Goal: Task Accomplishment & Management: Use online tool/utility

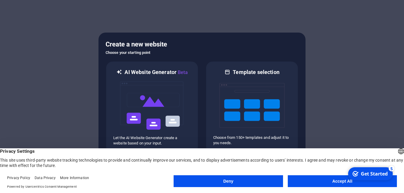
click at [352, 182] on div "checkmark Get Started 5 First Steps in the Editor Let's guide you through the t…" at bounding box center [370, 174] width 50 height 18
click at [251, 182] on button "Deny" at bounding box center [228, 181] width 109 height 12
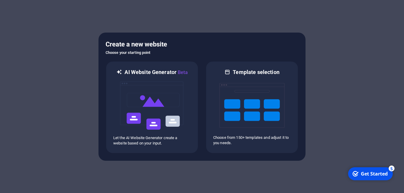
click at [368, 176] on div "Get Started" at bounding box center [374, 173] width 27 height 7
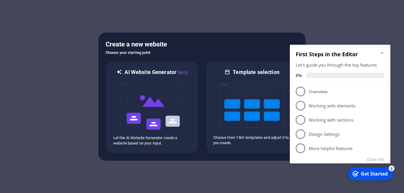
click at [141, 35] on div "Create a new website Choose your starting point AI Website Generator Beta Let t…" at bounding box center [201, 97] width 207 height 128
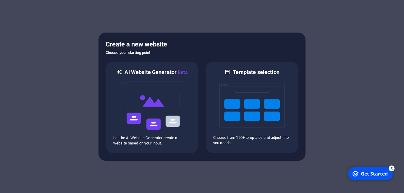
click at [364, 173] on div "Get Started" at bounding box center [374, 173] width 27 height 7
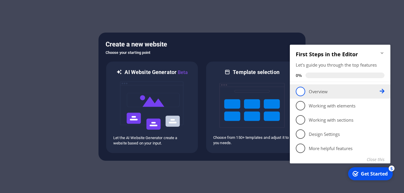
click at [302, 90] on span "1" at bounding box center [300, 91] width 9 height 9
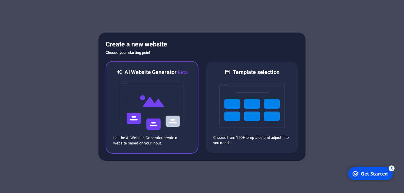
click at [159, 100] on img at bounding box center [151, 105] width 65 height 59
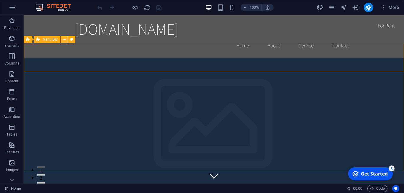
click at [0, 0] on icon at bounding box center [0, 0] width 0 height 0
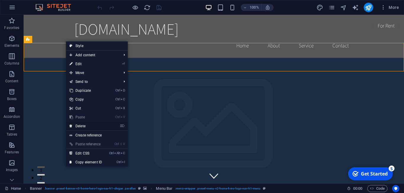
click at [92, 126] on link "⌦ Delete" at bounding box center [86, 126] width 40 height 9
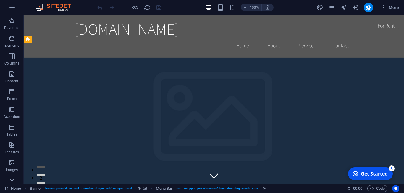
click at [13, 181] on icon at bounding box center [12, 180] width 8 height 8
click at [13, 179] on p "Collections" at bounding box center [12, 178] width 18 height 5
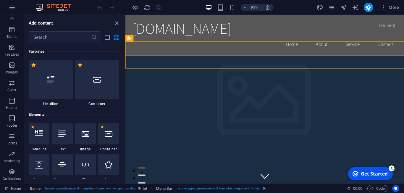
scroll to position [5414, 0]
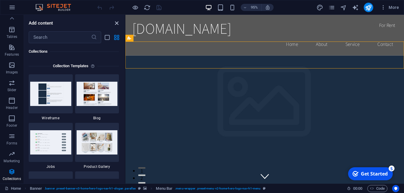
click at [118, 25] on icon "close panel" at bounding box center [116, 23] width 7 height 7
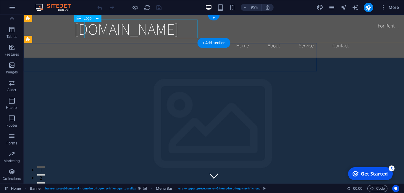
scroll to position [98, 0]
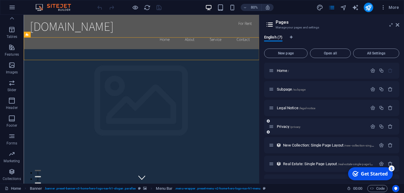
scroll to position [0, 0]
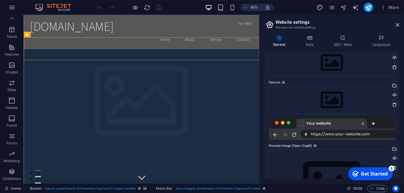
scroll to position [30, 0]
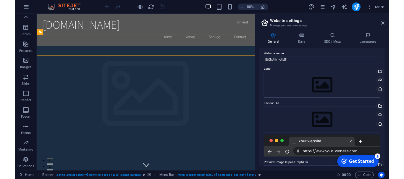
scroll to position [0, 0]
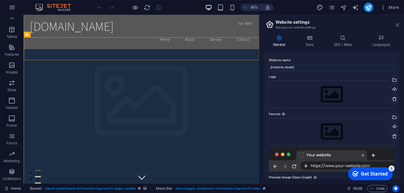
click at [0, 0] on icon at bounding box center [0, 0] width 0 height 0
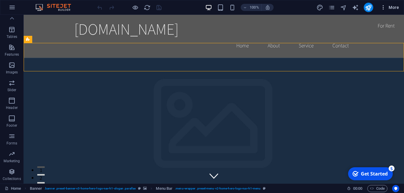
click at [396, 7] on span "More" at bounding box center [389, 7] width 19 height 6
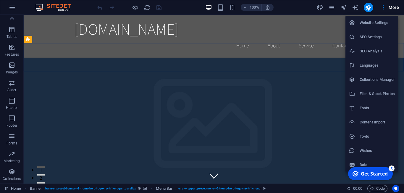
click at [340, 99] on div at bounding box center [202, 96] width 404 height 193
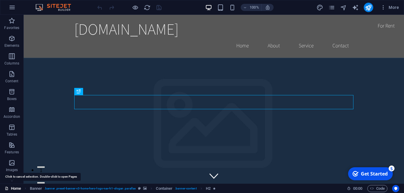
click at [0, 0] on link "Home" at bounding box center [0, 0] width 0 height 0
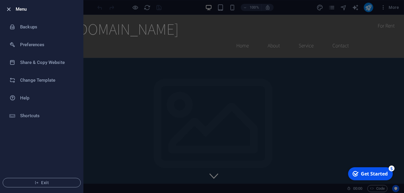
click at [6, 9] on icon "button" at bounding box center [8, 9] width 7 height 7
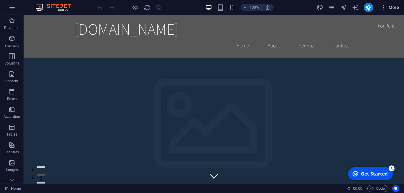
click at [382, 9] on icon "button" at bounding box center [383, 7] width 6 height 6
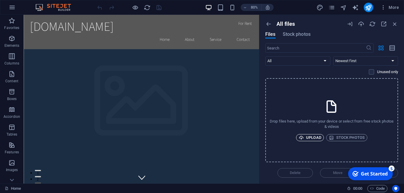
click at [316, 137] on span "Upload" at bounding box center [310, 137] width 22 height 7
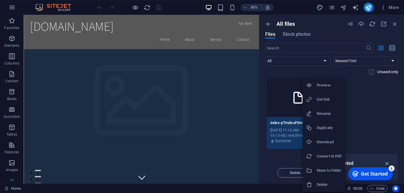
click at [326, 184] on h6 "Delete" at bounding box center [329, 184] width 25 height 7
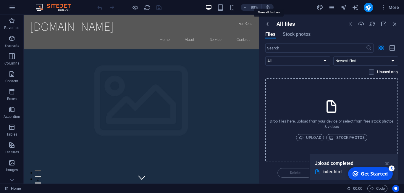
click at [270, 25] on icon "button" at bounding box center [268, 24] width 7 height 7
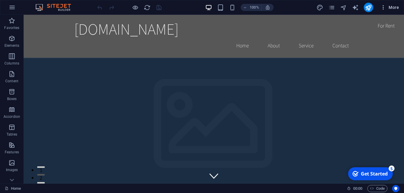
click at [383, 8] on icon "button" at bounding box center [383, 7] width 6 height 6
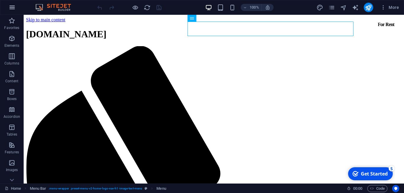
click at [0, 0] on icon "button" at bounding box center [0, 0] width 0 height 0
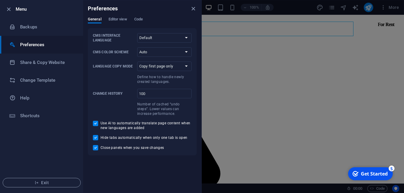
click at [0, 0] on span "Editor view" at bounding box center [0, 0] width 0 height 0
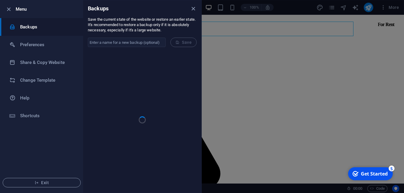
click at [0, 0] on ul "Menu Backups Preferences Share & Copy Website Change Template Help Shortcuts Ex…" at bounding box center [0, 0] width 0 height 0
click at [8, 8] on icon "button" at bounding box center [8, 9] width 7 height 7
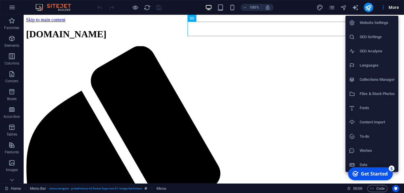
click at [371, 24] on h6 "Website Settings" at bounding box center [377, 22] width 35 height 7
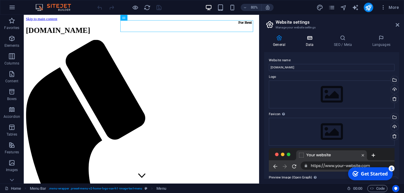
click at [308, 38] on icon at bounding box center [310, 38] width 26 height 6
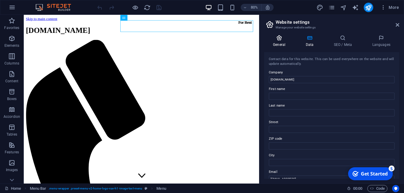
click at [281, 40] on icon at bounding box center [279, 38] width 30 height 6
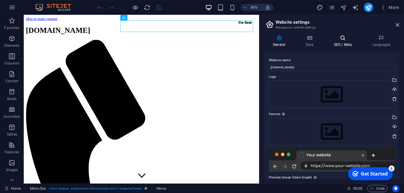
click at [340, 41] on icon at bounding box center [343, 38] width 36 height 6
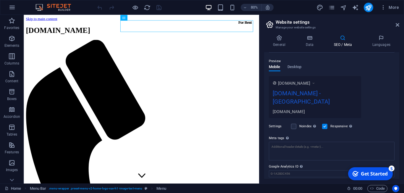
scroll to position [91, 0]
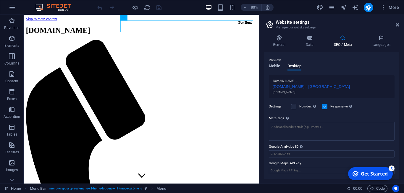
click at [275, 68] on span "Mobile" at bounding box center [275, 66] width 12 height 8
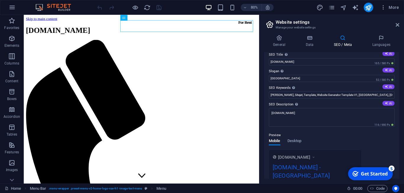
scroll to position [0, 0]
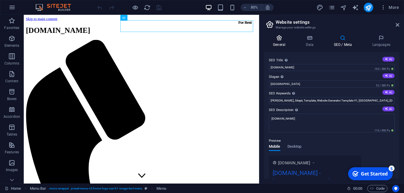
click at [280, 39] on icon at bounding box center [279, 38] width 30 height 6
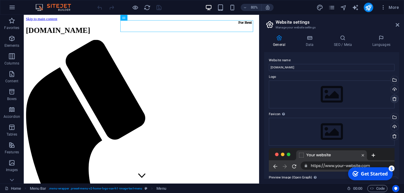
click at [306, 39] on icon at bounding box center [310, 38] width 26 height 6
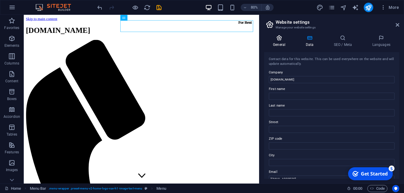
click at [274, 35] on icon at bounding box center [279, 38] width 30 height 6
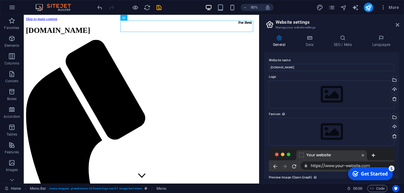
click at [399, 24] on aside "Website settings Manage your website settings General Data SEO / Meta Languages…" at bounding box center [331, 99] width 145 height 169
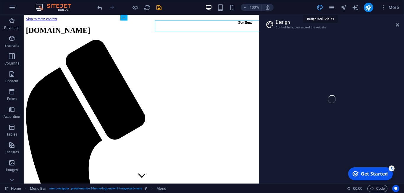
select select "rem"
select select "200"
select select "px"
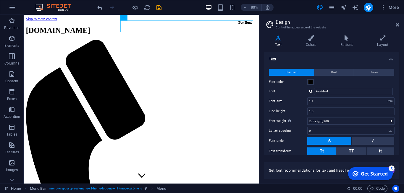
scroll to position [31, 0]
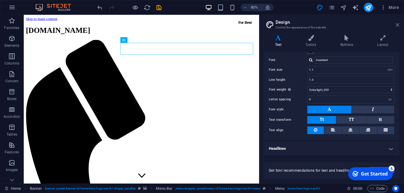
drag, startPoint x: 398, startPoint y: 27, endPoint x: 372, endPoint y: 12, distance: 29.0
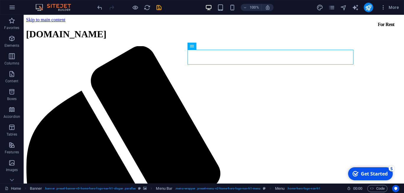
click at [368, 171] on div "Get Started" at bounding box center [374, 173] width 27 height 7
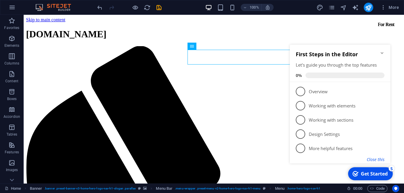
click at [374, 159] on button "Close this" at bounding box center [376, 159] width 18 height 6
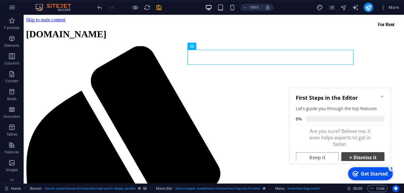
click at [352, 156] on strong "×" at bounding box center [350, 157] width 3 height 5
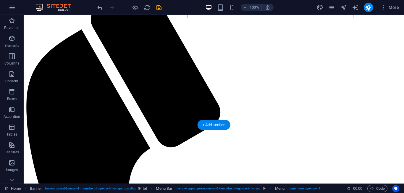
scroll to position [245, 0]
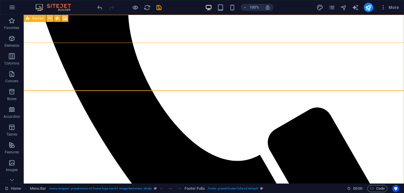
click at [49, 18] on icon at bounding box center [49, 18] width 3 height 6
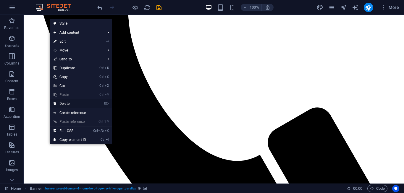
click at [75, 107] on link "⌦ Delete" at bounding box center [70, 103] width 40 height 9
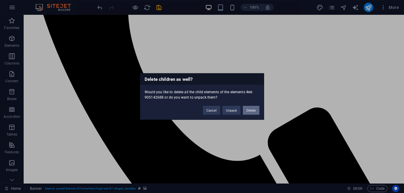
click at [250, 110] on button "Delete" at bounding box center [251, 110] width 17 height 9
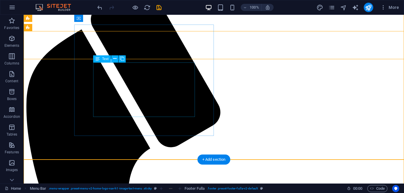
scroll to position [0, 0]
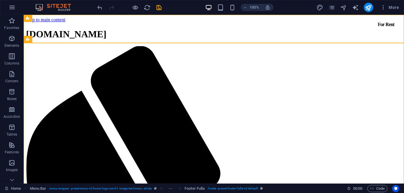
click at [186, 154] on img at bounding box center [190, 159] width 9 height 10
click at [97, 8] on icon "undo" at bounding box center [99, 7] width 7 height 7
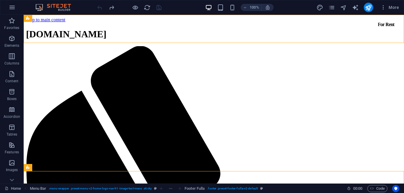
click at [186, 154] on div at bounding box center [190, 158] width 9 height 9
click at [0, 0] on icon "redo" at bounding box center [0, 0] width 0 height 0
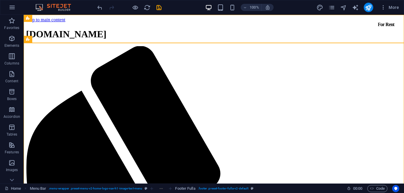
click at [186, 154] on div at bounding box center [190, 158] width 9 height 9
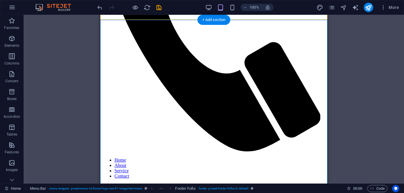
scroll to position [429, 0]
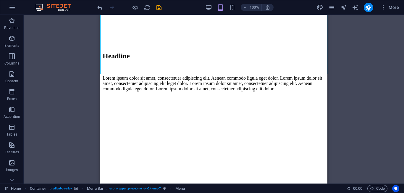
scroll to position [551, 0]
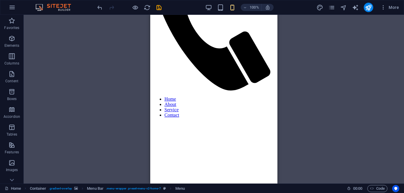
scroll to position [0, 0]
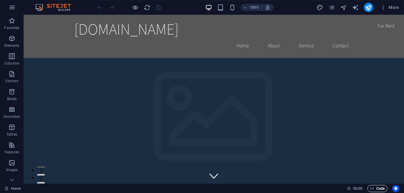
click at [0, 0] on span "Code" at bounding box center [0, 0] width 0 height 0
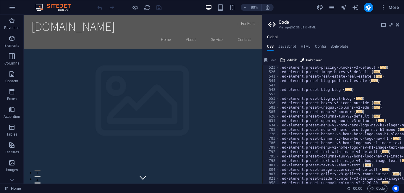
scroll to position [370, 0]
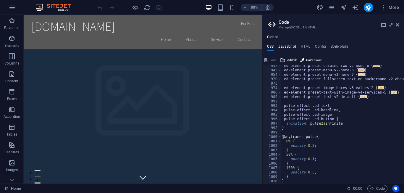
type textarea "/* JS for preset "Menu V2" */"
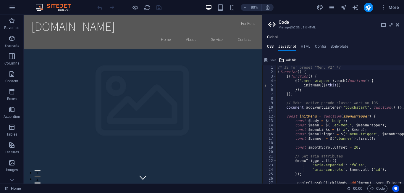
click at [273, 48] on h4 "CSS" at bounding box center [270, 47] width 7 height 7
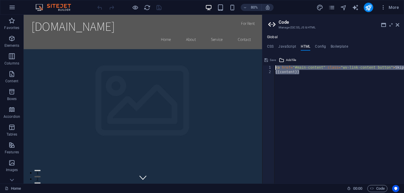
drag, startPoint x: 317, startPoint y: 77, endPoint x: 271, endPoint y: 64, distance: 47.3
type textarea "<a href="#main-content" class="wv-link-content button">Skip to main content</a>…"
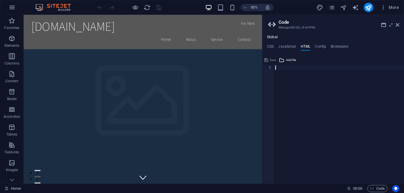
type textarea "<a href="#main-content" class="wv-link-content button">Skip to main content</a>"
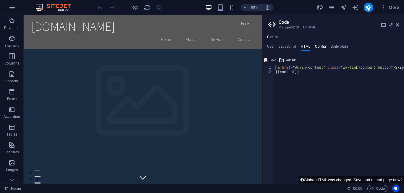
click at [322, 47] on h4 "Config" at bounding box center [320, 47] width 11 height 7
type textarea "$color-background: #ffffff;"
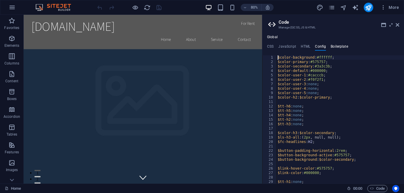
click at [343, 46] on h4 "Boilerplate" at bounding box center [339, 47] width 17 height 7
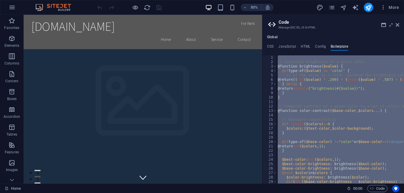
drag, startPoint x: 358, startPoint y: 123, endPoint x: 342, endPoint y: 166, distance: 45.9
type textarea "@if length($colors)==0 {"
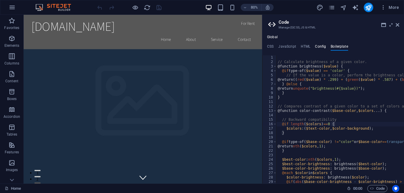
click at [319, 46] on h4 "Config" at bounding box center [320, 47] width 11 height 7
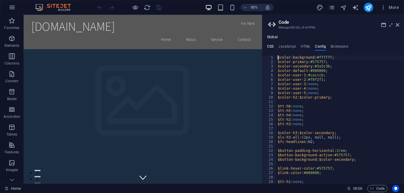
click at [273, 45] on h4 "CSS" at bounding box center [270, 47] width 7 height 7
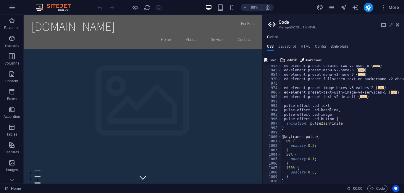
click at [391, 25] on icon at bounding box center [391, 24] width 0 height 5
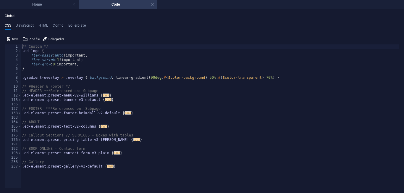
scroll to position [0, 0]
click at [0, 0] on h4 "JavaScript" at bounding box center [0, 0] width 0 height 0
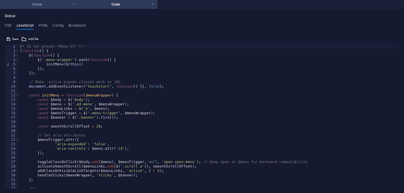
click at [53, 3] on h4 "Home" at bounding box center [39, 4] width 79 height 7
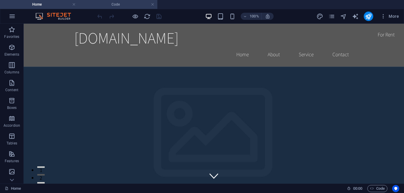
click at [104, 6] on h4 "Code" at bounding box center [118, 4] width 79 height 7
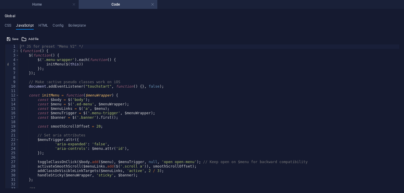
click at [162, 138] on div "/* JS for preset "Menu V2" */ ( function ( ) { $ ( function ( ) { $ ( '.menu-wr…" at bounding box center [209, 120] width 380 height 153
type textarea "websiteScript.init(); }"
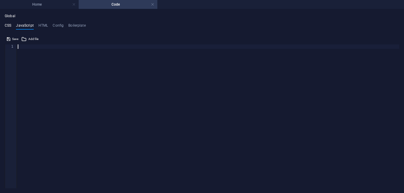
click at [7, 28] on h4 "CSS" at bounding box center [8, 26] width 7 height 7
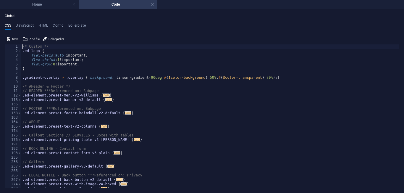
type textarea "} }"
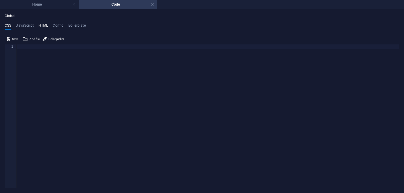
click at [40, 25] on h4 "HTML" at bounding box center [43, 26] width 10 height 7
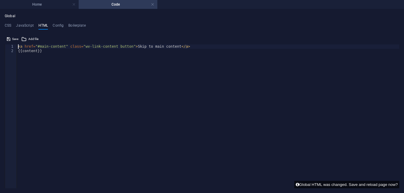
click at [95, 126] on div "< a href = "#main-content" class = "wv-link-content button" > Skip to main cont…" at bounding box center [208, 120] width 382 height 153
type textarea "<a href="#main-content" class="wv-link-content button">Skip to main content</a>…"
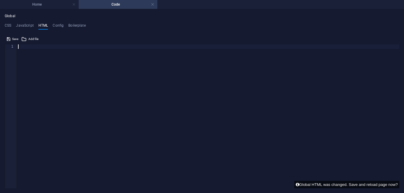
type textarea "<a href="#main-content" class="wv-link-content button">Skip to main content</a>"
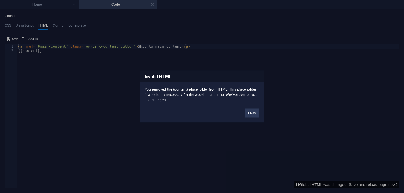
drag, startPoint x: 192, startPoint y: 98, endPoint x: 245, endPoint y: 101, distance: 53.0
click at [241, 101] on div "You removed the {content} placeholder from HTML. This placeholder is absolutely…" at bounding box center [202, 92] width 124 height 20
click at [202, 101] on div "You removed the {content} placeholder from HTML. This placeholder is absolutely…" at bounding box center [202, 92] width 124 height 20
click at [251, 111] on button "Okay" at bounding box center [252, 113] width 15 height 9
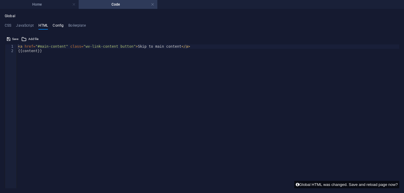
click at [0, 0] on h4 "Config" at bounding box center [0, 0] width 0 height 0
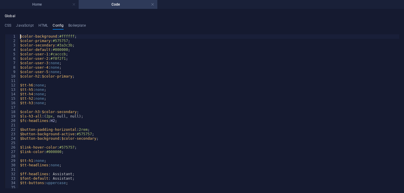
type textarea "} }"
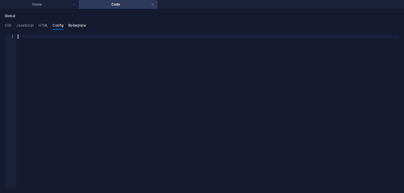
click at [81, 28] on h4 "Boilerplate" at bounding box center [76, 26] width 17 height 7
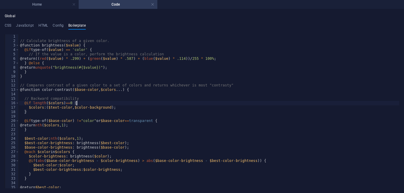
type textarea "}"
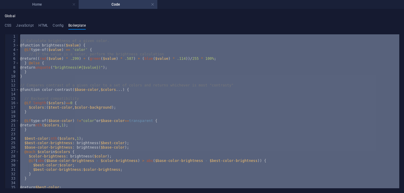
click at [76, 96] on div "// Calculate brightness of a given color. @function brightness ( $value ) { @if…" at bounding box center [209, 111] width 380 height 154
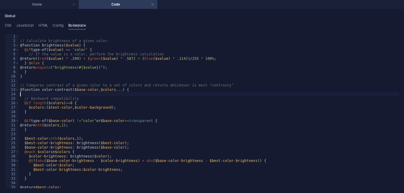
drag, startPoint x: 167, startPoint y: 141, endPoint x: 50, endPoint y: 83, distance: 131.3
click at [56, 86] on div "// Calculate brightness of a given color. @function brightness ( $value ) { @if…" at bounding box center [307, 115] width 576 height 163
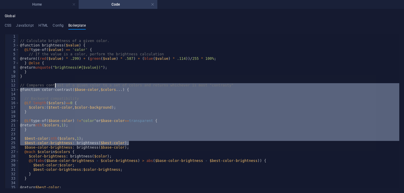
drag, startPoint x: 169, startPoint y: 102, endPoint x: 90, endPoint y: 28, distance: 108.8
click at [169, 102] on div "// Calculate brightness of a given color. @function brightness ( $value ) { @if…" at bounding box center [209, 111] width 380 height 154
type textarea "@if length($colors)==0 {"
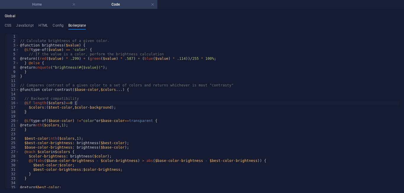
click at [38, 5] on h4 "Home" at bounding box center [39, 4] width 79 height 7
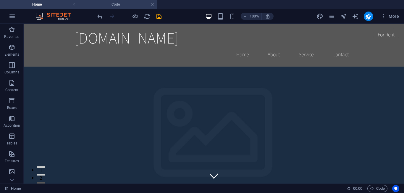
click at [124, 3] on h4 "Code" at bounding box center [118, 4] width 79 height 7
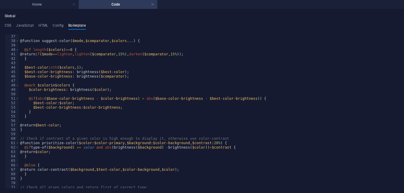
scroll to position [113, 0]
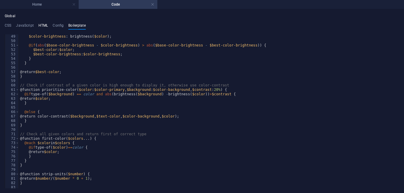
click at [46, 25] on h4 "HTML" at bounding box center [43, 26] width 10 height 7
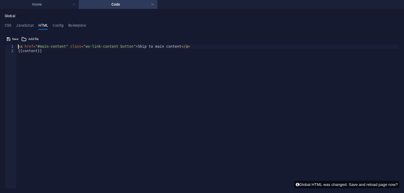
click at [66, 103] on div "< a href = "#main-content" class = "wv-link-content button" > Skip to main cont…" at bounding box center [208, 120] width 382 height 153
type textarea "{{content}}"
click at [0, 0] on h4 "JavaScript" at bounding box center [0, 0] width 0 height 0
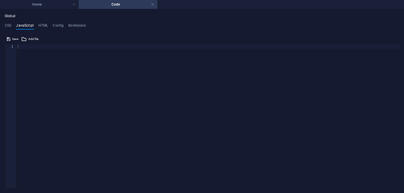
click at [0, 0] on div "Global CSS JavaScript HTML Config Boilerplate 1 ההההההההההההההההההההההההההההההה…" at bounding box center [0, 0] width 0 height 0
click at [10, 25] on h4 "CSS" at bounding box center [8, 26] width 7 height 7
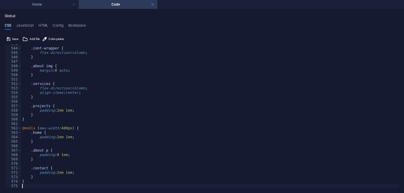
scroll to position [2407, 0]
click at [14, 38] on span "Save" at bounding box center [15, 38] width 6 height 7
click at [0, 0] on span "Add file" at bounding box center [0, 0] width 0 height 0
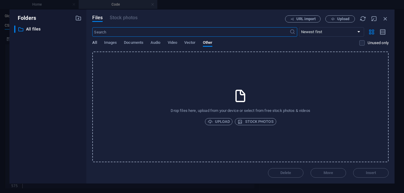
click at [95, 43] on span "All" at bounding box center [94, 43] width 4 height 8
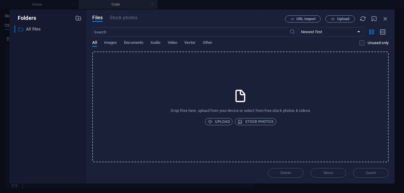
click at [30, 28] on p "All files" at bounding box center [48, 29] width 45 height 7
click at [75, 20] on icon "button" at bounding box center [78, 18] width 7 height 7
click at [59, 38] on div "​ New folder New folder" at bounding box center [42, 37] width 57 height 7
click at [33, 30] on p "All files" at bounding box center [48, 29] width 45 height 7
click at [59, 37] on p "New folder" at bounding box center [48, 38] width 45 height 7
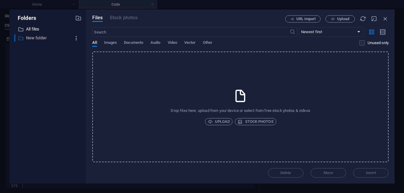
click at [78, 37] on icon "button" at bounding box center [76, 38] width 6 height 6
click at [79, 56] on h6 "Rename" at bounding box center [81, 53] width 17 height 7
type input "wedsite"
click at [47, 37] on p "wedsite" at bounding box center [48, 38] width 45 height 7
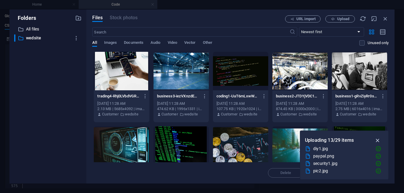
click at [378, 140] on icon "button" at bounding box center [377, 140] width 7 height 7
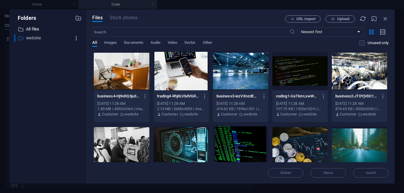
click at [77, 40] on icon "button" at bounding box center [76, 38] width 6 height 6
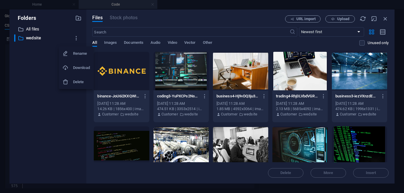
click at [80, 82] on h6 "Delete" at bounding box center [81, 81] width 17 height 7
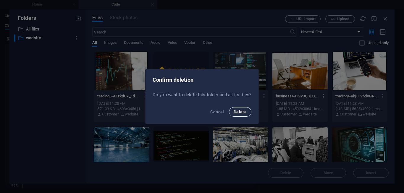
click at [237, 112] on span "Delete" at bounding box center [240, 111] width 13 height 5
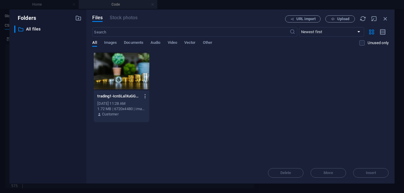
click at [145, 97] on div "trading1-IcnSLalXuGGBOoldlXBuZw.jpg trading1-IcnSLalXuGGBOoldlXBuZw.jpg [DATE] …" at bounding box center [240, 86] width 296 height 71
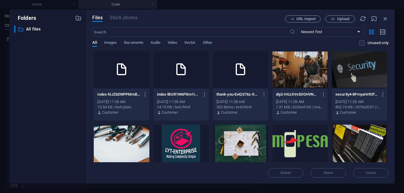
scroll to position [0, 0]
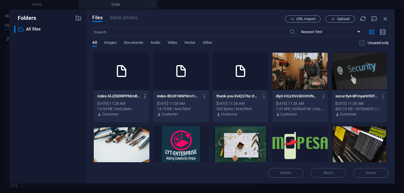
click at [145, 97] on icon "button" at bounding box center [146, 95] width 6 height 5
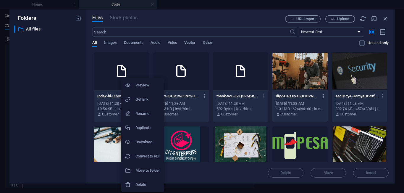
click at [146, 182] on h6 "Delete" at bounding box center [147, 184] width 25 height 7
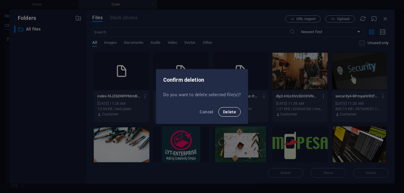
click at [227, 112] on span "Delete" at bounding box center [229, 111] width 13 height 5
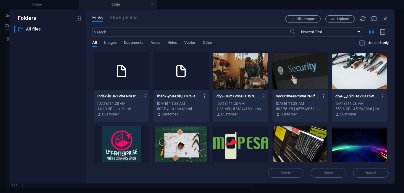
click at [143, 98] on icon "button" at bounding box center [146, 95] width 6 height 5
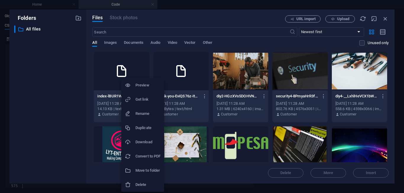
click at [238, 98] on div at bounding box center [202, 96] width 404 height 193
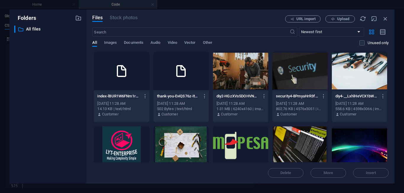
click at [221, 37] on div "​ Newest first Oldest first Name (A-Z) Name (Z-A) Size (0-9) Size (9-0) Resolut…" at bounding box center [240, 39] width 296 height 24
click at [143, 96] on icon "button" at bounding box center [146, 95] width 6 height 5
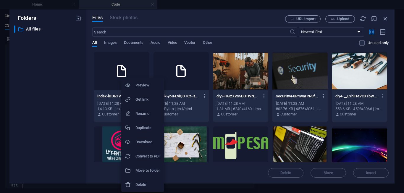
click at [142, 188] on li "Delete" at bounding box center [142, 184] width 43 height 14
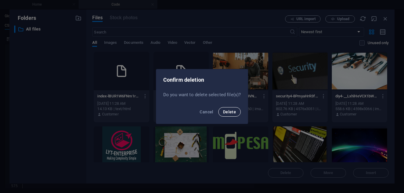
click at [227, 110] on span "Delete" at bounding box center [229, 111] width 13 height 5
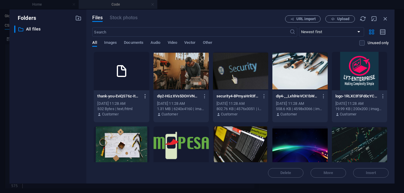
click at [146, 97] on icon "button" at bounding box center [146, 95] width 6 height 5
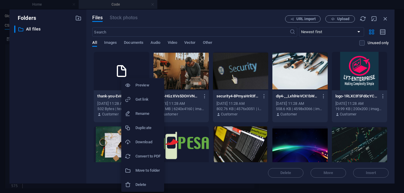
click at [150, 182] on h6 "Delete" at bounding box center [147, 184] width 25 height 7
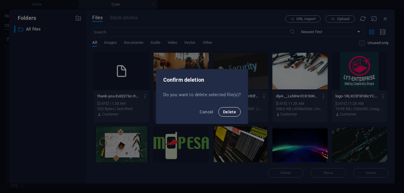
click at [227, 113] on span "Delete" at bounding box center [229, 111] width 13 height 5
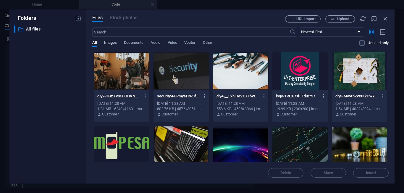
click at [112, 42] on span "Images" at bounding box center [110, 43] width 13 height 8
click at [129, 39] on div "​ Newest first Oldest first Name (A-Z) Name (Z-A) Size (0-9) Size (9-0) Resolut…" at bounding box center [240, 39] width 296 height 24
click at [138, 43] on span "Documents" at bounding box center [134, 43] width 20 height 8
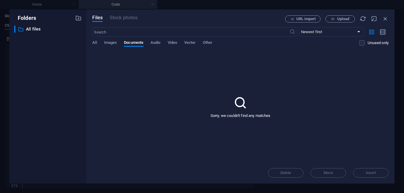
click at [111, 40] on div "​ Newest first Oldest first Name (A-Z) Name (Z-A) Size (0-9) Size (9-0) Resolut…" at bounding box center [240, 39] width 296 height 24
click at [111, 41] on span "Images" at bounding box center [110, 43] width 13 height 8
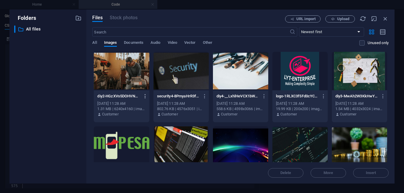
click at [144, 96] on icon "button" at bounding box center [146, 95] width 6 height 5
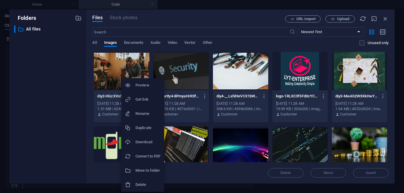
click at [148, 182] on h6 "Delete" at bounding box center [147, 184] width 25 height 7
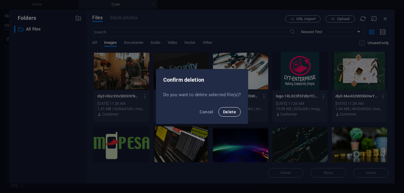
click at [232, 112] on span "Delete" at bounding box center [229, 111] width 13 height 5
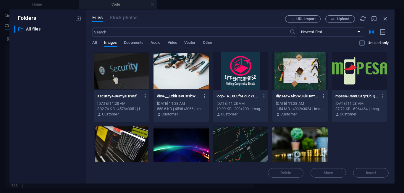
click at [145, 95] on icon "button" at bounding box center [146, 95] width 6 height 5
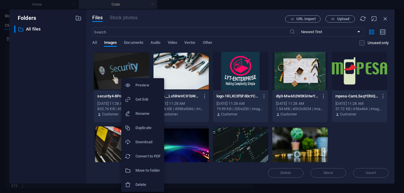
click at [145, 181] on h6 "Delete" at bounding box center [147, 184] width 25 height 7
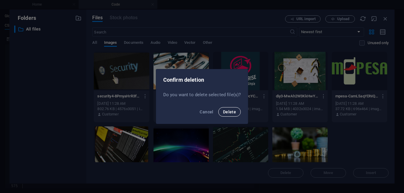
click at [233, 110] on span "Delete" at bounding box center [229, 111] width 13 height 5
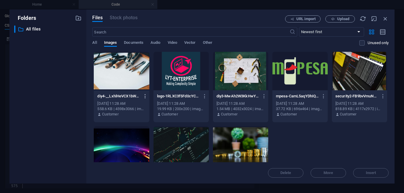
click at [145, 98] on icon "button" at bounding box center [146, 95] width 6 height 5
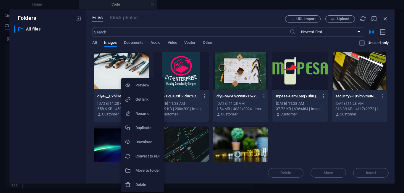
click at [143, 183] on h6 "Delete" at bounding box center [147, 184] width 25 height 7
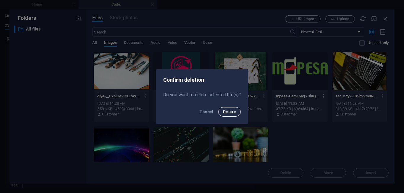
click at [227, 112] on span "Delete" at bounding box center [229, 111] width 13 height 5
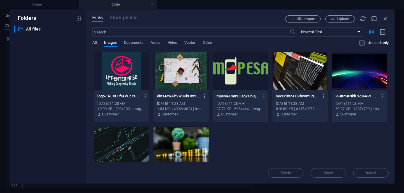
click at [144, 97] on icon "button" at bounding box center [146, 95] width 6 height 5
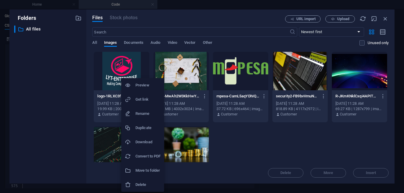
click at [146, 184] on h6 "Delete" at bounding box center [147, 184] width 25 height 7
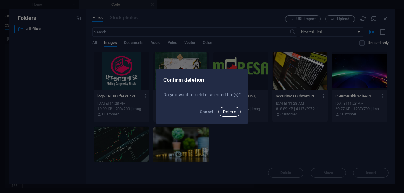
click at [229, 111] on span "Delete" at bounding box center [229, 111] width 13 height 5
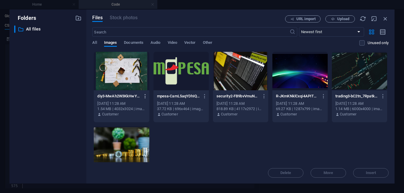
click at [144, 95] on icon "button" at bounding box center [146, 95] width 6 height 5
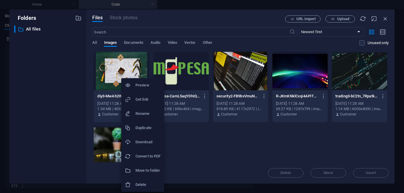
click at [143, 180] on li "Delete" at bounding box center [142, 184] width 43 height 14
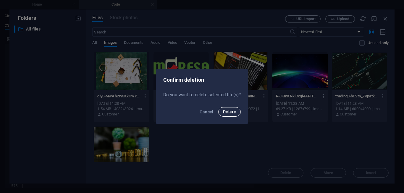
click at [224, 109] on button "Delete" at bounding box center [229, 111] width 22 height 9
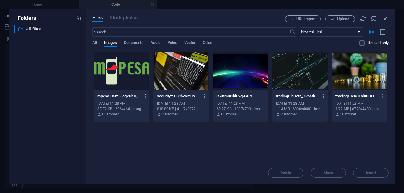
click at [143, 96] on icon "button" at bounding box center [146, 95] width 6 height 5
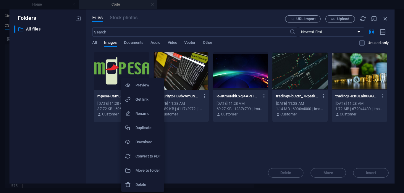
click at [145, 188] on h6 "Delete" at bounding box center [147, 184] width 25 height 7
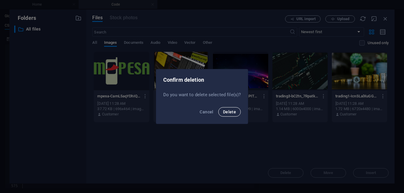
click at [223, 112] on button "Delete" at bounding box center [229, 111] width 22 height 9
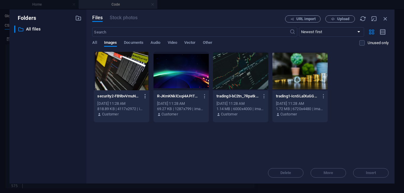
click at [145, 96] on icon "button" at bounding box center [146, 95] width 6 height 5
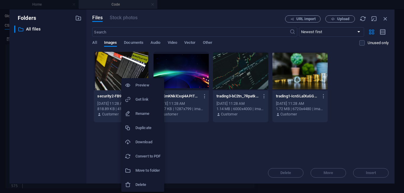
click at [146, 184] on h6 "Delete" at bounding box center [147, 184] width 25 height 7
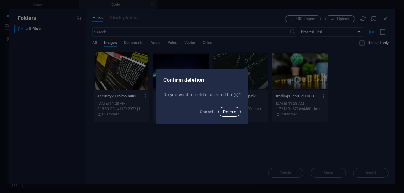
click at [231, 110] on span "Delete" at bounding box center [229, 111] width 13 height 5
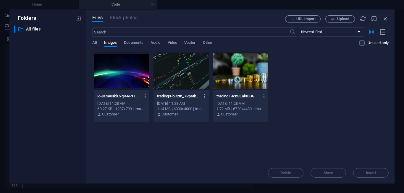
click at [143, 97] on icon "button" at bounding box center [146, 95] width 6 height 5
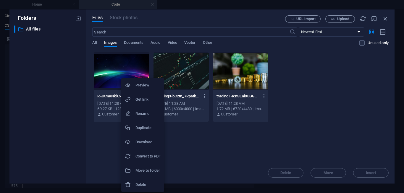
click at [146, 183] on h6 "Delete" at bounding box center [147, 184] width 25 height 7
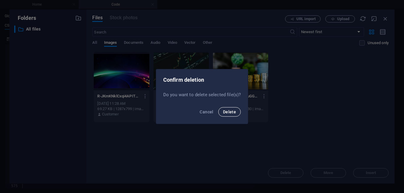
click at [226, 112] on span "Delete" at bounding box center [229, 111] width 13 height 5
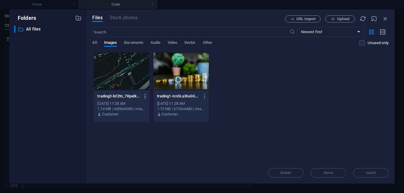
click at [143, 95] on icon "button" at bounding box center [146, 95] width 6 height 5
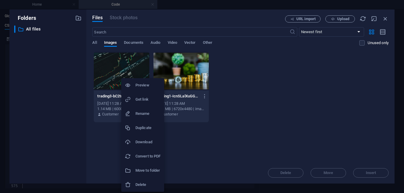
click at [145, 180] on li "Delete" at bounding box center [142, 184] width 43 height 14
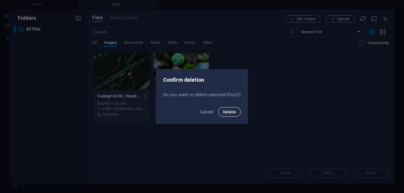
click at [224, 111] on span "Delete" at bounding box center [229, 111] width 13 height 5
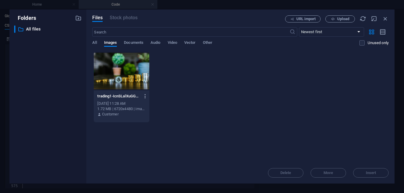
click at [146, 96] on icon "button" at bounding box center [146, 95] width 6 height 5
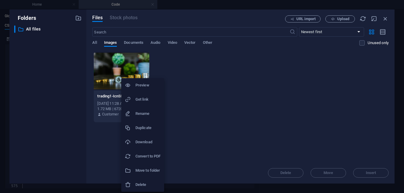
click at [144, 184] on h6 "Delete" at bounding box center [147, 184] width 25 height 7
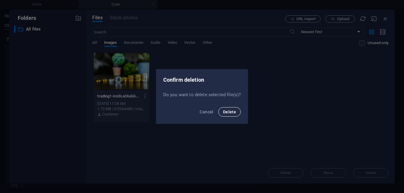
click at [227, 112] on span "Delete" at bounding box center [229, 111] width 13 height 5
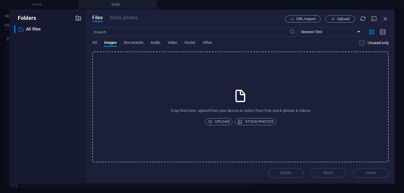
click at [75, 18] on icon "button" at bounding box center [78, 18] width 7 height 7
type input "image"
click at [67, 55] on div "​ All files All files ​ image New folder" at bounding box center [47, 101] width 67 height 153
click at [50, 38] on p "image" at bounding box center [48, 38] width 45 height 7
drag, startPoint x: 35, startPoint y: 30, endPoint x: 35, endPoint y: 27, distance: 3.4
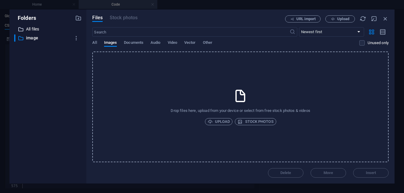
click at [35, 30] on p "All files" at bounding box center [48, 29] width 45 height 7
click at [96, 42] on span "All" at bounding box center [94, 43] width 4 height 8
click at [29, 35] on p "image" at bounding box center [48, 38] width 45 height 7
click at [31, 37] on p "image" at bounding box center [48, 38] width 45 height 7
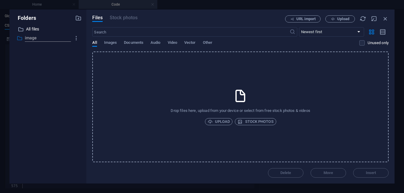
click at [57, 40] on input "image" at bounding box center [49, 38] width 48 height 7
click at [56, 51] on div "​ All files All files ​ image image" at bounding box center [47, 101] width 67 height 153
click at [76, 37] on icon "button" at bounding box center [76, 38] width 6 height 6
click at [127, 71] on div at bounding box center [202, 96] width 404 height 193
click at [111, 42] on span "Images" at bounding box center [110, 43] width 13 height 8
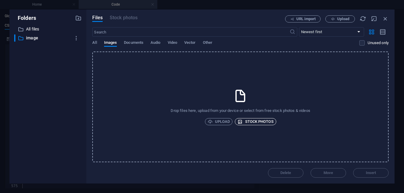
click at [253, 120] on span "Stock photos" at bounding box center [256, 121] width 36 height 7
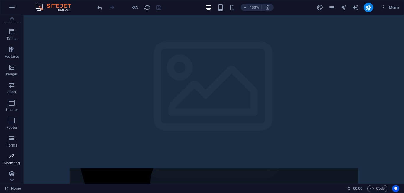
scroll to position [98, 0]
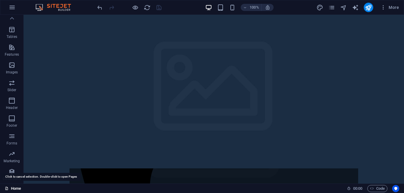
click at [0, 0] on link "Home" at bounding box center [0, 0] width 0 height 0
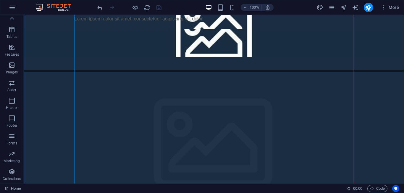
scroll to position [980, 0]
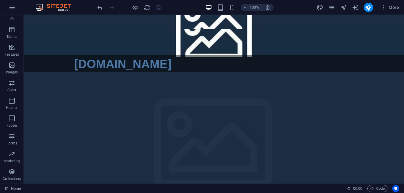
click at [0, 0] on img at bounding box center [0, 0] width 0 height 0
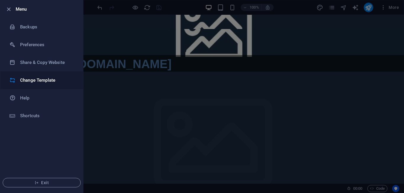
click at [45, 79] on h6 "Change Template" at bounding box center [47, 80] width 55 height 7
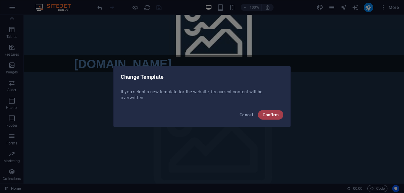
click at [276, 115] on span "Confirm" at bounding box center [271, 114] width 16 height 5
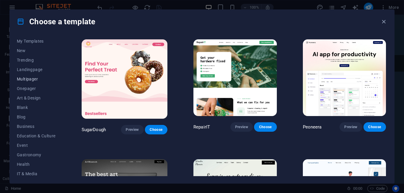
scroll to position [0, 0]
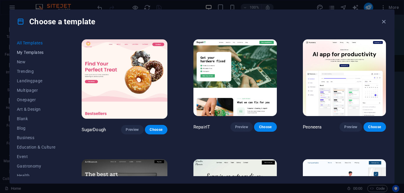
click at [36, 52] on span "My Templates" at bounding box center [36, 52] width 39 height 5
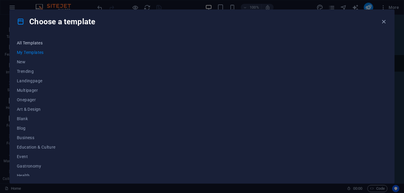
click at [32, 41] on span "All Templates" at bounding box center [36, 43] width 39 height 5
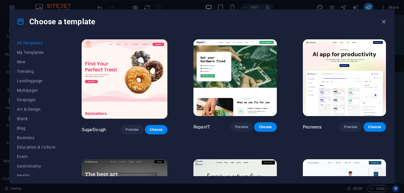
click at [20, 22] on icon at bounding box center [21, 22] width 8 height 8
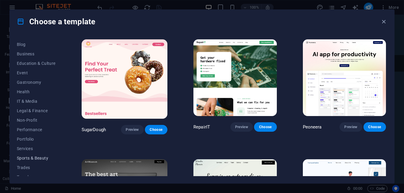
scroll to position [99, 0]
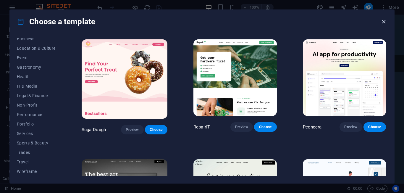
drag, startPoint x: 383, startPoint y: 22, endPoint x: 342, endPoint y: 7, distance: 43.2
click at [383, 22] on icon "button" at bounding box center [383, 21] width 7 height 7
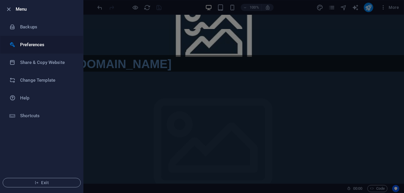
click at [30, 42] on h6 "Preferences" at bounding box center [47, 44] width 55 height 7
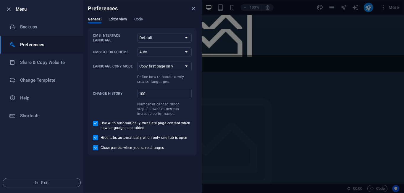
click at [117, 20] on span "Editor view" at bounding box center [118, 20] width 19 height 8
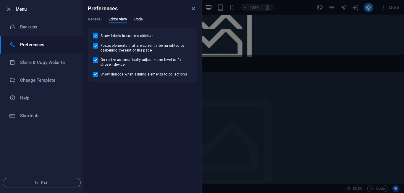
click at [141, 18] on span "Code" at bounding box center [138, 20] width 9 height 8
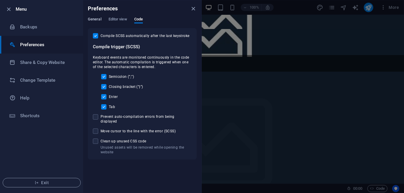
click at [92, 18] on span "General" at bounding box center [95, 20] width 14 height 8
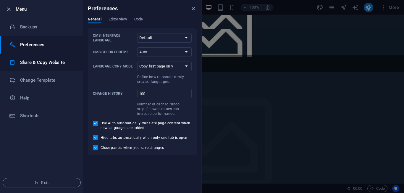
click at [40, 64] on h6 "Share & Copy Website" at bounding box center [47, 62] width 55 height 7
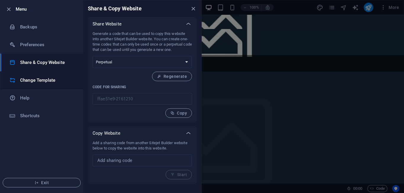
click at [36, 81] on h6 "Change Template" at bounding box center [47, 80] width 55 height 7
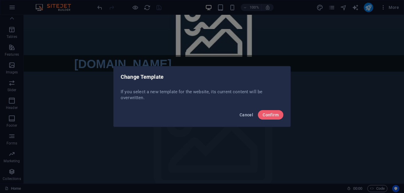
click at [243, 113] on span "Cancel" at bounding box center [247, 114] width 14 height 5
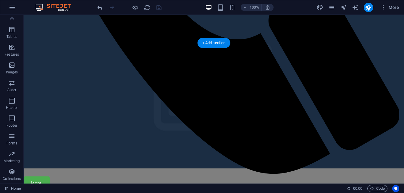
scroll to position [1898, 0]
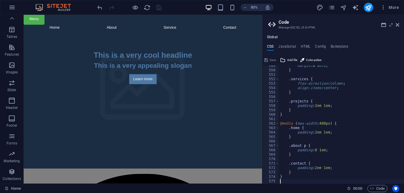
scroll to position [2433, 0]
click at [292, 60] on span "Add file" at bounding box center [292, 59] width 10 height 7
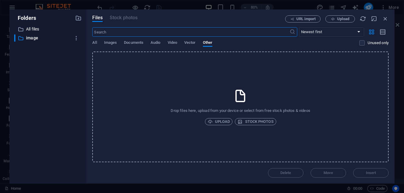
scroll to position [2653, 0]
click at [42, 29] on p "All files" at bounding box center [48, 29] width 45 height 7
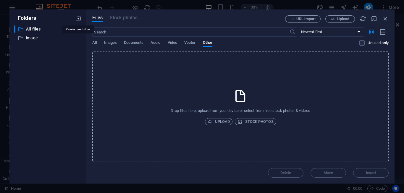
click at [79, 19] on icon "button" at bounding box center [78, 18] width 7 height 7
click at [76, 48] on icon "button" at bounding box center [76, 47] width 6 height 6
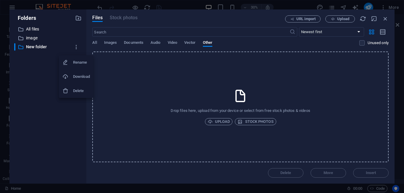
click at [79, 88] on h6 "Delete" at bounding box center [81, 90] width 17 height 7
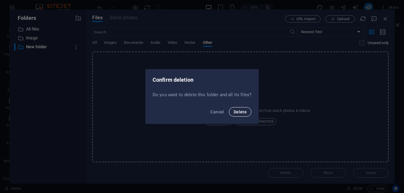
click at [240, 111] on span "Delete" at bounding box center [240, 111] width 13 height 5
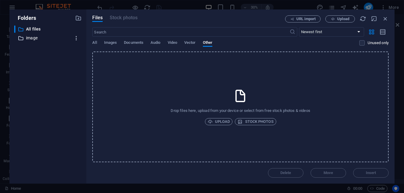
click at [75, 38] on icon "button" at bounding box center [76, 38] width 6 height 6
click at [15, 73] on div at bounding box center [202, 96] width 404 height 193
click at [38, 35] on p "image" at bounding box center [48, 38] width 45 height 7
click at [41, 28] on p "All files" at bounding box center [48, 29] width 45 height 7
click at [345, 18] on span "Upload" at bounding box center [343, 19] width 12 height 4
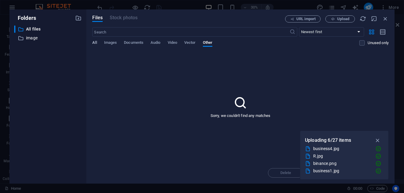
click at [96, 43] on span "All" at bounding box center [94, 43] width 4 height 8
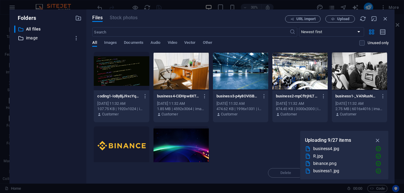
click at [42, 41] on p "image" at bounding box center [48, 38] width 45 height 7
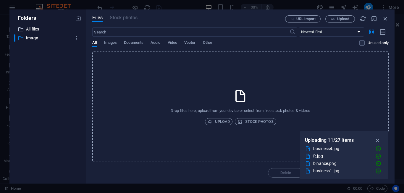
click at [38, 30] on p "All files" at bounding box center [48, 29] width 45 height 7
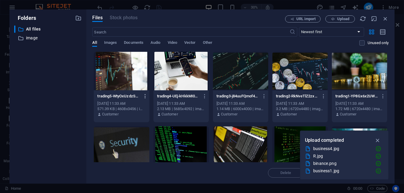
click at [145, 97] on icon "button" at bounding box center [146, 95] width 6 height 5
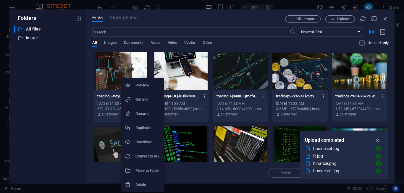
click at [143, 173] on h6 "Move to folder" at bounding box center [147, 170] width 25 height 7
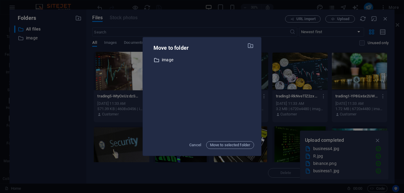
click at [172, 60] on p "image" at bounding box center [208, 59] width 92 height 7
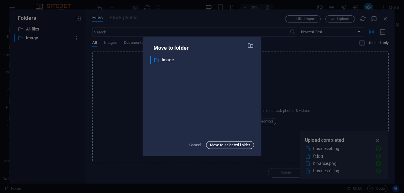
click at [223, 145] on span "Move to selected folder" at bounding box center [230, 144] width 40 height 7
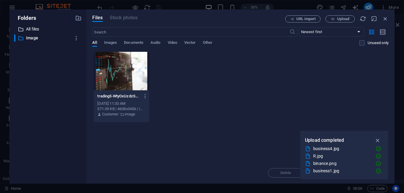
click at [33, 30] on p "All files" at bounding box center [48, 29] width 45 height 7
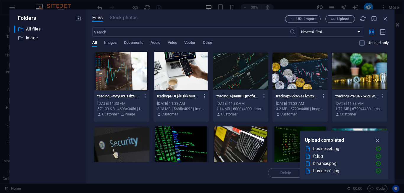
click at [125, 85] on div at bounding box center [121, 71] width 55 height 38
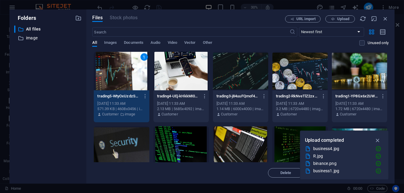
click at [171, 81] on div at bounding box center [181, 71] width 55 height 38
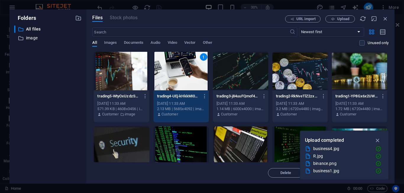
click at [120, 72] on div at bounding box center [121, 71] width 55 height 38
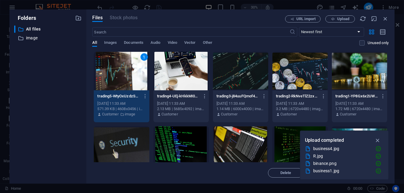
click at [177, 77] on div at bounding box center [181, 71] width 55 height 38
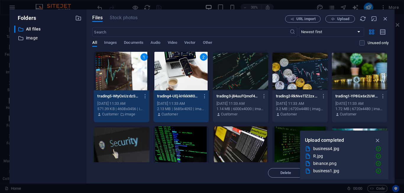
click at [241, 87] on div at bounding box center [240, 71] width 55 height 38
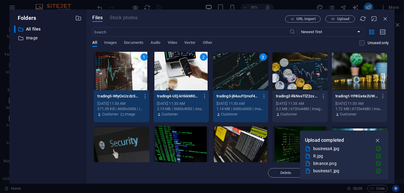
click at [277, 80] on div at bounding box center [299, 71] width 55 height 38
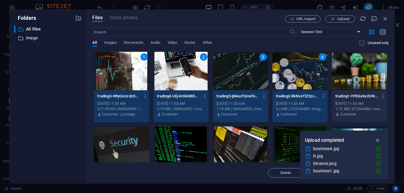
click at [349, 78] on div at bounding box center [359, 71] width 55 height 38
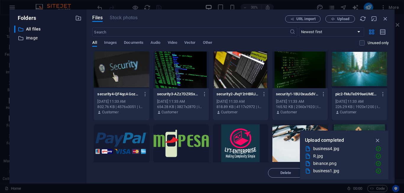
scroll to position [91, 0]
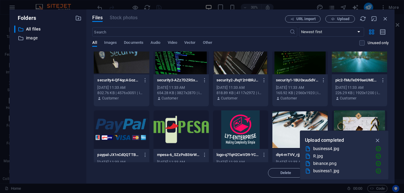
click at [119, 76] on div "security4-QF4qcAGozn_GQx7T8a5OuA.jpg security4-QF4qcAGozn_GQx7T8a5OuA.jpg" at bounding box center [121, 79] width 48 height 9
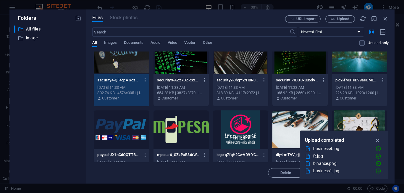
click at [184, 74] on div "security3-AZz7DZRSxQ6FG821iaDxJQ.jpg security3-AZz7DZRSxQ6FG821iaDxJQ.jpg [DATE…" at bounding box center [181, 89] width 55 height 30
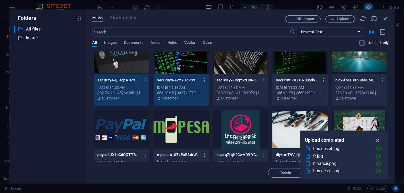
click at [232, 70] on div at bounding box center [240, 55] width 55 height 38
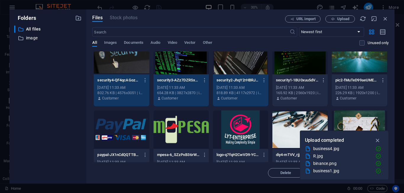
click at [300, 71] on div at bounding box center [299, 55] width 55 height 38
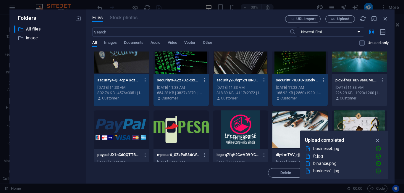
click at [356, 67] on div at bounding box center [359, 55] width 55 height 38
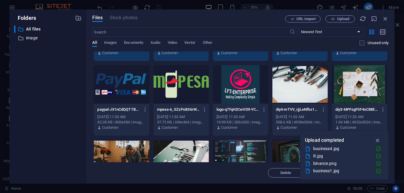
scroll to position [181, 0]
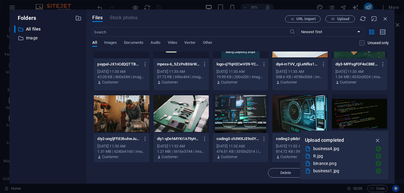
click at [122, 61] on div "paypal-JX1nCdQQTTB1nTyNQTsn1A.png paypal-JX1nCdQQTTB1nTyNQTsn1A.png" at bounding box center [121, 63] width 48 height 9
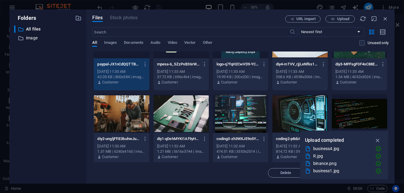
drag, startPoint x: 174, startPoint y: 67, endPoint x: 177, endPoint y: 67, distance: 3.6
click at [174, 68] on div "mpesa-6_SZzPxB36rWcPV_f-qnNw.png mpesa-6_SZzPxB36rWcPV_f-qnNw.png" at bounding box center [181, 63] width 48 height 9
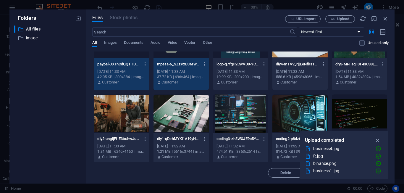
click at [245, 75] on div "19.99 KB | 200x200 | image/png" at bounding box center [241, 76] width 48 height 5
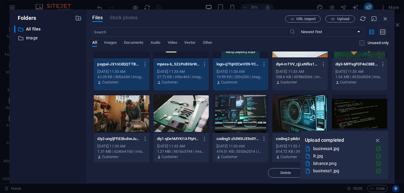
click at [295, 74] on div "[DATE] 11:33 AM" at bounding box center [300, 71] width 48 height 5
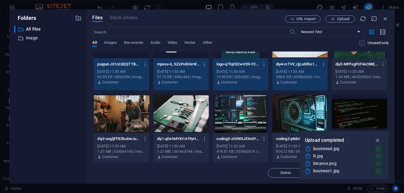
click at [359, 74] on div "[DATE] 11:33 AM" at bounding box center [359, 71] width 48 height 5
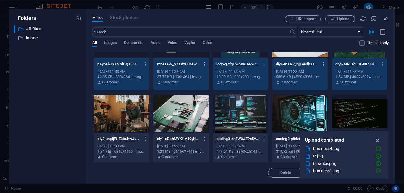
scroll to position [226, 0]
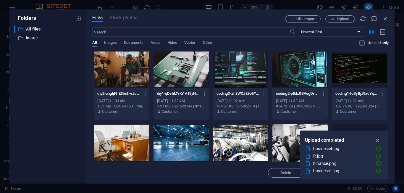
click at [121, 88] on div "diy2-ungljFfIE3buhwJuIDa6Xw.jpg diy2-ungljFfIE3buhwJuIDa6Xw.jpg [DATE] 11:33 AM…" at bounding box center [121, 103] width 55 height 30
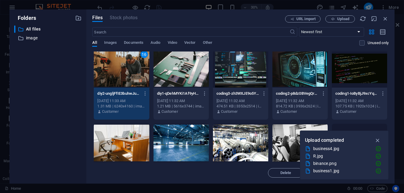
click at [168, 84] on div at bounding box center [181, 68] width 55 height 38
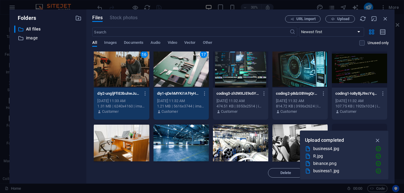
click at [240, 88] on div "coding3-zh3WXJE9o5YewdgDdi1wIw.jpg coding3-zh3WXJE9o5YewdgDdi1wIw.jpg [DATE] 11…" at bounding box center [240, 103] width 55 height 30
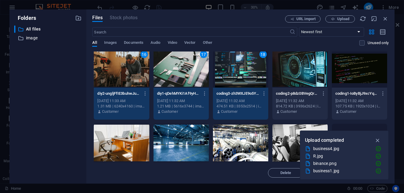
click at [291, 85] on div at bounding box center [299, 68] width 55 height 38
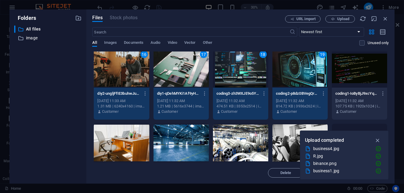
click at [358, 87] on div at bounding box center [359, 68] width 55 height 38
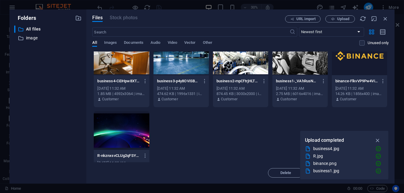
scroll to position [317, 0]
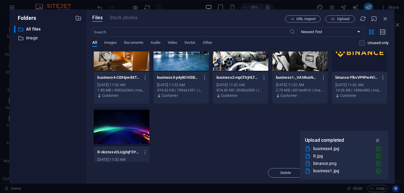
click at [128, 80] on div "business4-CiDHpw8XTuOZEXCdyFuzjQ.jpg business4-CiDHpw8XTuOZEXCdyFuzjQ.jpg" at bounding box center [121, 77] width 48 height 9
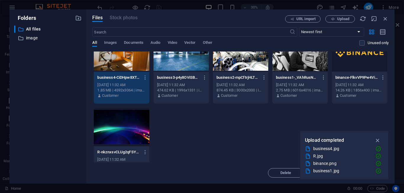
click at [170, 78] on p "business3-p4y8OViSBg6k6SZ4QBvdqA.jpg" at bounding box center [178, 77] width 43 height 5
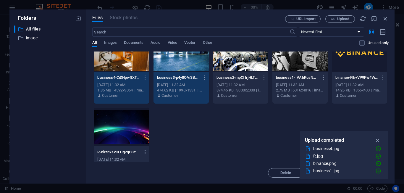
click at [230, 78] on p "business2-mpCftrjHLT4CzuUaSTvDOQ.jpg" at bounding box center [238, 77] width 43 height 5
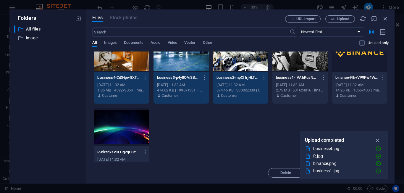
click at [323, 86] on div "[DATE] 11:32 AM" at bounding box center [300, 84] width 48 height 5
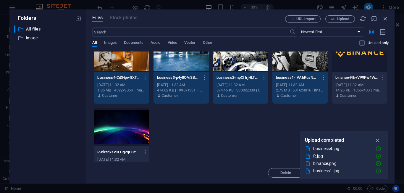
click at [357, 87] on div "[DATE] 11:32 AM" at bounding box center [359, 84] width 48 height 5
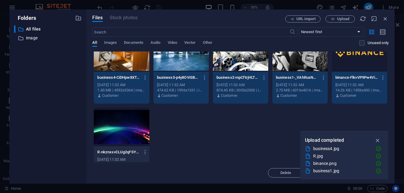
click at [133, 136] on div at bounding box center [121, 127] width 55 height 38
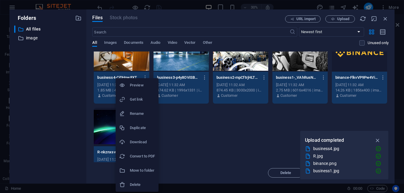
click at [143, 172] on h6 "Move to folder" at bounding box center [142, 170] width 25 height 7
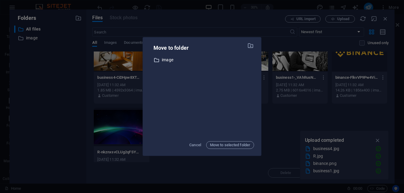
click at [173, 60] on p "image" at bounding box center [208, 59] width 92 height 7
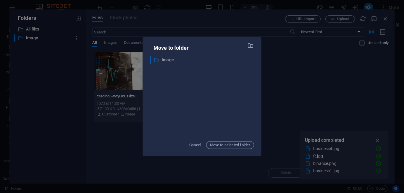
scroll to position [0, 0]
click at [230, 145] on span "Move to selected folder" at bounding box center [230, 144] width 40 height 7
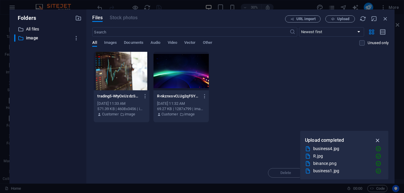
click at [378, 140] on icon "button" at bounding box center [377, 140] width 7 height 7
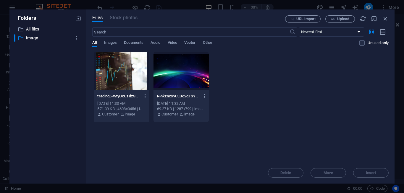
click at [119, 81] on div at bounding box center [121, 71] width 55 height 38
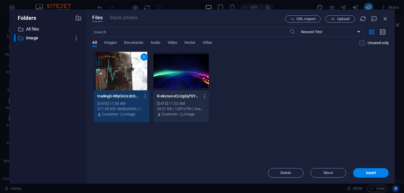
click at [189, 81] on div at bounding box center [181, 71] width 55 height 38
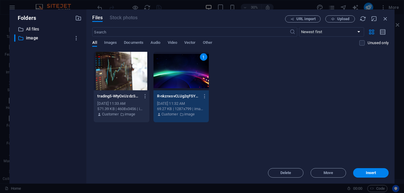
click at [120, 80] on div at bounding box center [121, 71] width 55 height 38
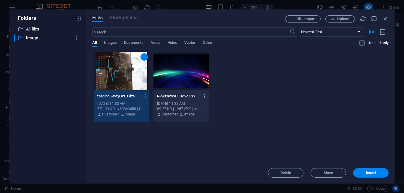
click at [178, 78] on div at bounding box center [181, 71] width 55 height 38
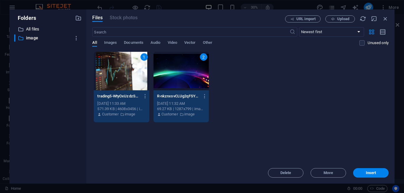
click at [261, 108] on div "1 trading5-WtyOxUzdzS1Hopl-x6EnSA.jpg trading5-WtyOxUzdzS1Hopl-x6EnSA.jpg [DATE…" at bounding box center [240, 86] width 296 height 71
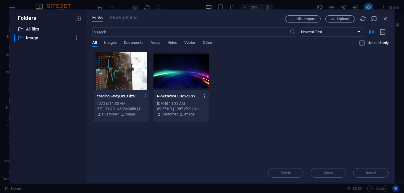
click at [39, 28] on p "All files" at bounding box center [48, 29] width 45 height 7
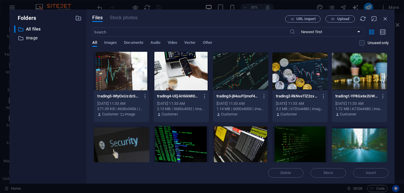
click at [129, 86] on div at bounding box center [121, 71] width 55 height 38
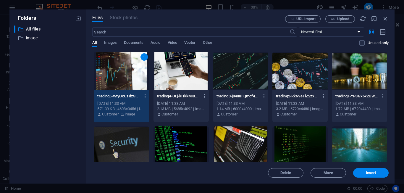
click at [177, 98] on p "trading4-UEj-kHkkMI0ANk89nOVkig.jpg" at bounding box center [178, 95] width 43 height 5
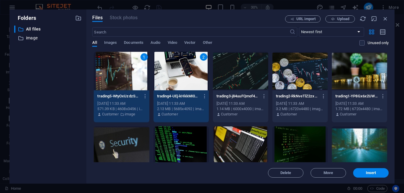
click at [242, 98] on p "trading3-j84uuFQmof4n4WWuiZnH6w.jpg" at bounding box center [238, 95] width 43 height 5
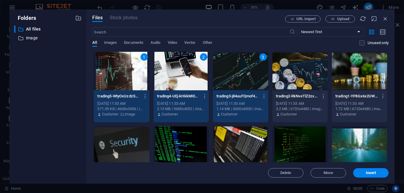
click at [302, 92] on div "trading2-RkNveTlZ2zxKfCsXS9wmng.jpg trading2-RkNveTlZ2zxKfCsXS9wmng.jpg" at bounding box center [300, 95] width 48 height 9
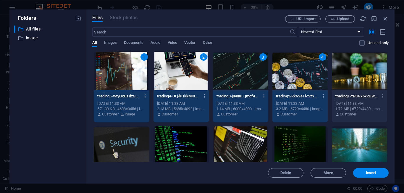
click at [364, 91] on div "trading1-YP8Gx6x2UWJ5C57eVn0tbw.jpg trading1-YP8Gx6x2UWJ5C57eVn0tbw.jpg [DATE] …" at bounding box center [359, 105] width 55 height 30
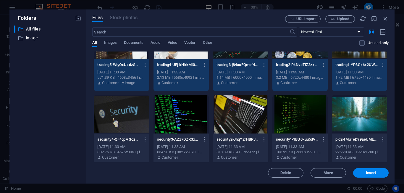
scroll to position [45, 0]
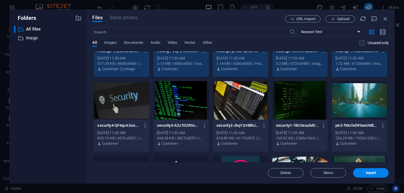
click at [124, 120] on div "security4-QF4qcAGozn_GQx7T8a5OuA.jpg security4-QF4qcAGozn_GQx7T8a5OuA.jpg [DATE…" at bounding box center [121, 134] width 55 height 30
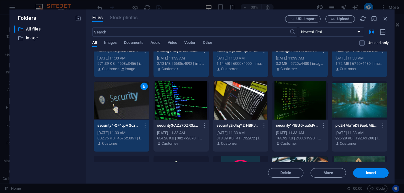
click at [180, 117] on div at bounding box center [181, 100] width 55 height 38
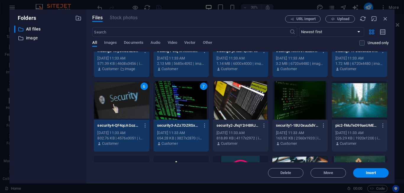
click at [232, 110] on div at bounding box center [240, 100] width 55 height 38
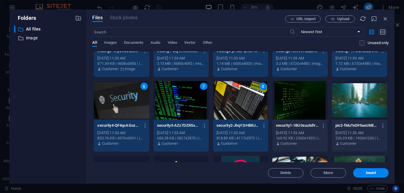
click at [300, 113] on div at bounding box center [299, 100] width 55 height 38
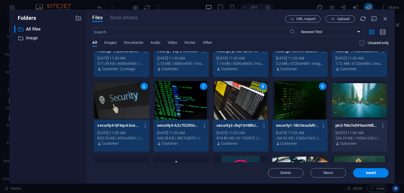
click at [371, 116] on div at bounding box center [359, 100] width 55 height 38
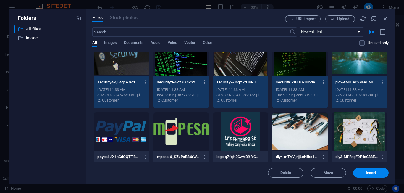
scroll to position [136, 0]
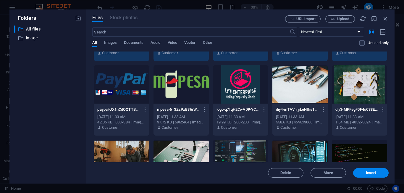
click at [175, 93] on div at bounding box center [181, 84] width 55 height 38
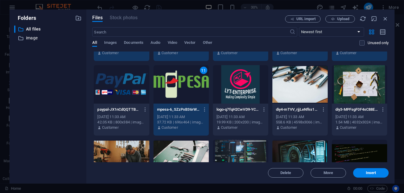
click at [120, 100] on div at bounding box center [121, 84] width 55 height 38
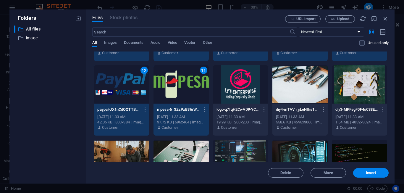
click at [240, 103] on div at bounding box center [240, 84] width 55 height 38
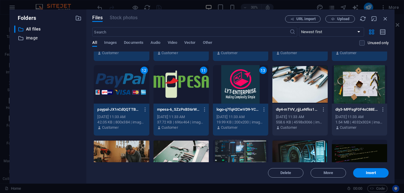
click at [289, 99] on div at bounding box center [299, 84] width 55 height 38
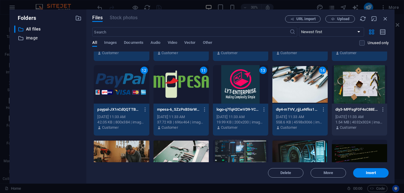
click at [355, 102] on div at bounding box center [359, 84] width 55 height 38
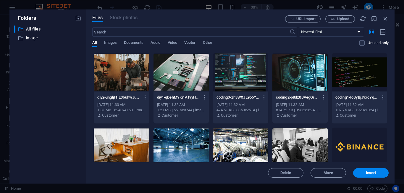
scroll to position [272, 0]
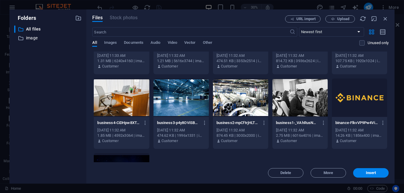
click at [122, 67] on div "Customer" at bounding box center [121, 66] width 48 height 5
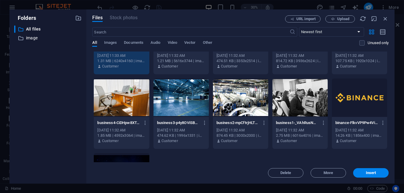
click at [176, 68] on p "Customer" at bounding box center [169, 66] width 17 height 5
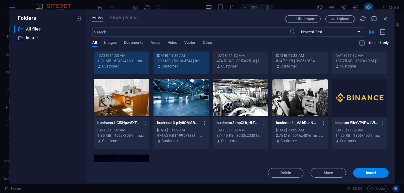
click at [235, 71] on div "coding3-zh3WXJE9o5YewdgDdi1wIw.jpg coding3-zh3WXJE9o5YewdgDdi1wIw.jpg [DATE] 11…" at bounding box center [240, 57] width 55 height 30
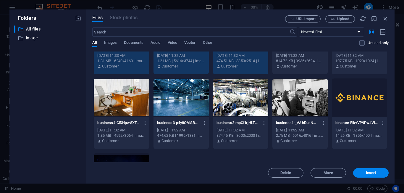
click at [293, 71] on div "coding2-p8dz0BVegQrAxo-ktqifcg.jpg coding2-p8dz0BVegQrAxo-ktqifcg.jpg [DATE] 11…" at bounding box center [299, 57] width 55 height 30
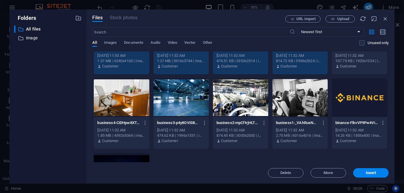
click at [353, 68] on p "Customer" at bounding box center [348, 66] width 17 height 5
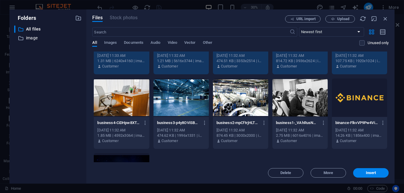
click at [111, 117] on div "business4-CiDHpw8XTuOZEXCdyFuzjQ.jpg business4-CiDHpw8XTuOZEXCdyFuzjQ.jpg [DATE…" at bounding box center [121, 132] width 55 height 30
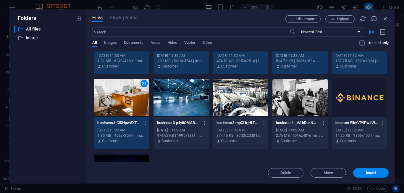
click at [174, 115] on div at bounding box center [181, 97] width 55 height 38
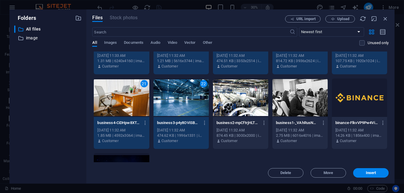
click at [252, 123] on p "business2-mpCftrjHLT4CzuUaSTvDOQ.jpg" at bounding box center [238, 122] width 43 height 5
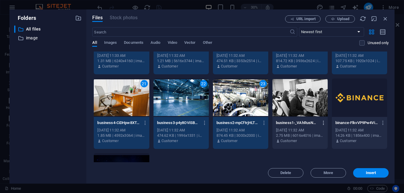
drag, startPoint x: 289, startPoint y: 122, endPoint x: 319, endPoint y: 122, distance: 30.5
click at [289, 122] on p "business1-_VAhRusNw1qTeCETP-ZRhg.jpg" at bounding box center [297, 122] width 43 height 5
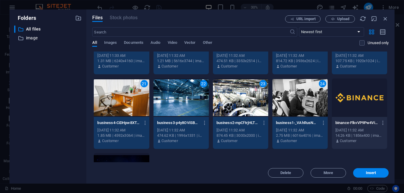
click at [377, 121] on p "binance-FlkvVP9Pw4ViG9wggZj0Dw.png" at bounding box center [356, 122] width 43 height 5
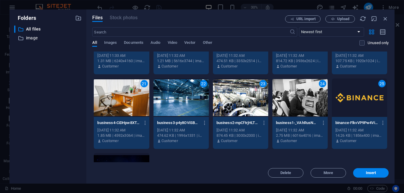
scroll to position [317, 0]
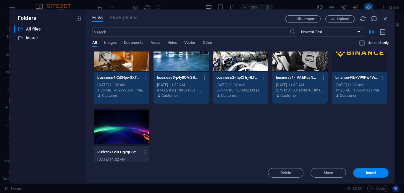
click at [119, 129] on div at bounding box center [121, 127] width 55 height 38
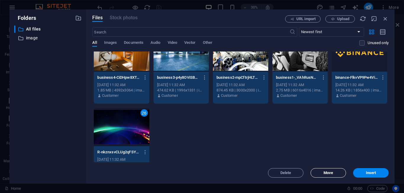
click at [328, 172] on span "Move" at bounding box center [328, 173] width 9 height 4
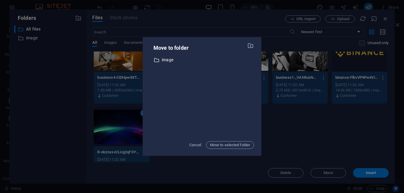
click at [171, 57] on p "image" at bounding box center [208, 59] width 92 height 7
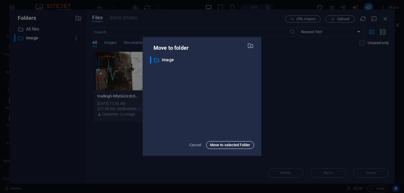
click at [230, 146] on span "Move to selected folder" at bounding box center [230, 144] width 40 height 7
click at [221, 144] on span "Move to selected folder" at bounding box center [230, 144] width 40 height 7
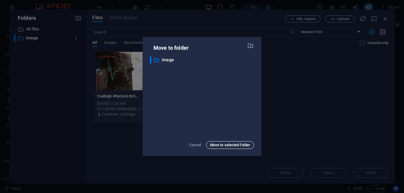
click at [221, 144] on span "Move to selected folder" at bounding box center [230, 144] width 40 height 7
click at [206, 141] on button "Move to selected folder" at bounding box center [230, 145] width 48 height 8
click at [196, 144] on span "Cancel" at bounding box center [195, 144] width 12 height 7
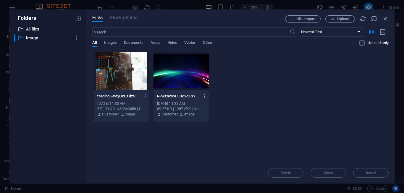
click at [39, 31] on p "All files" at bounding box center [48, 29] width 45 height 7
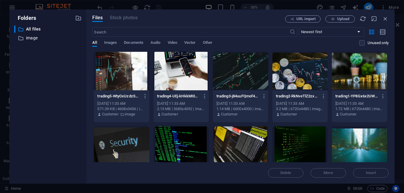
click at [131, 83] on div at bounding box center [121, 71] width 55 height 38
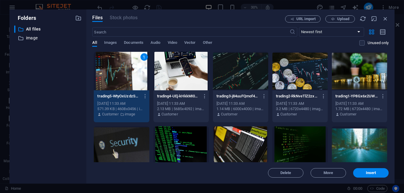
click at [182, 88] on div at bounding box center [181, 71] width 55 height 38
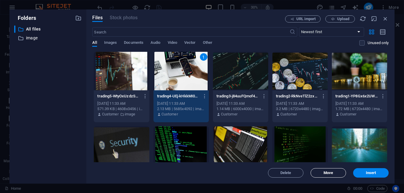
click at [335, 174] on span "Move" at bounding box center [328, 173] width 30 height 4
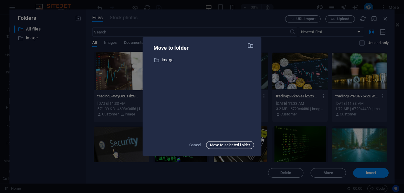
click at [230, 145] on span "Move to selected folder" at bounding box center [230, 144] width 40 height 7
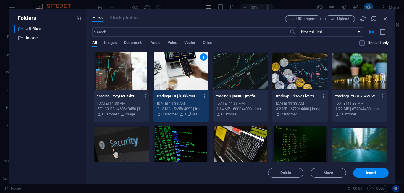
click at [119, 86] on div at bounding box center [121, 71] width 55 height 38
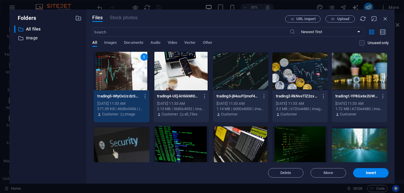
click at [164, 92] on div "trading4-UEj-kHkkMI0ANk89nOVkig.jpg trading4-UEj-kHkkMI0ANk89nOVkig.jpg" at bounding box center [181, 95] width 48 height 9
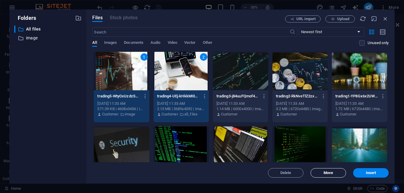
click at [339, 171] on button "Move" at bounding box center [328, 172] width 35 height 9
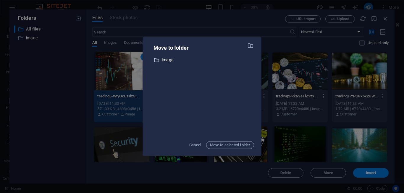
click at [162, 61] on p "image" at bounding box center [208, 59] width 92 height 7
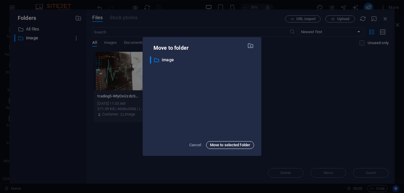
click at [231, 144] on span "Move to selected folder" at bounding box center [230, 144] width 40 height 7
click at [285, 88] on div "Move to folder ​ image image Cancel Move to selected folder" at bounding box center [202, 96] width 404 height 193
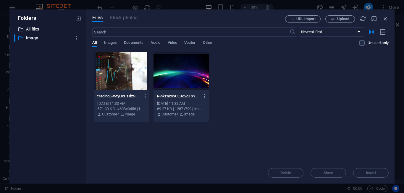
click at [28, 29] on p "All files" at bounding box center [48, 29] width 45 height 7
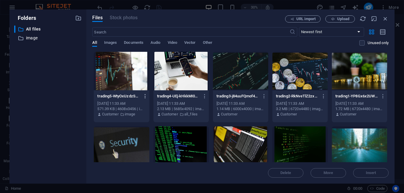
click at [143, 97] on icon "button" at bounding box center [146, 95] width 6 height 5
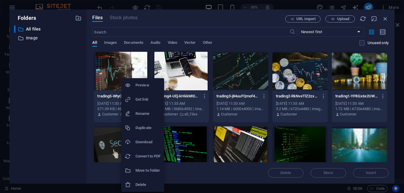
click at [146, 171] on h6 "Move to folder" at bounding box center [147, 170] width 25 height 7
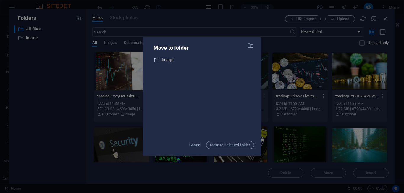
click at [170, 62] on p "image" at bounding box center [208, 59] width 92 height 7
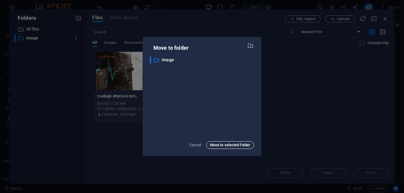
click at [222, 143] on span "Move to selected folder" at bounding box center [230, 144] width 40 height 7
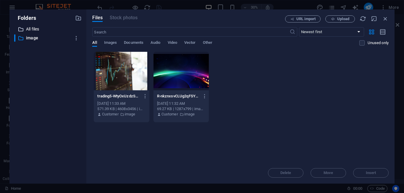
click at [41, 27] on p "All files" at bounding box center [48, 29] width 45 height 7
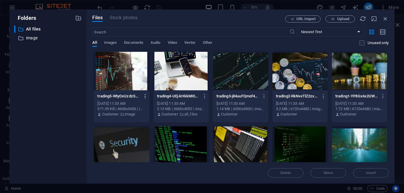
click at [146, 96] on icon "button" at bounding box center [146, 95] width 6 height 5
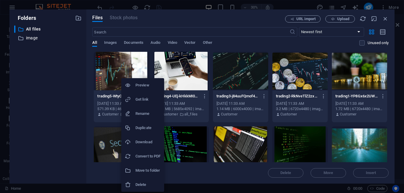
click at [148, 172] on h6 "Move to folder" at bounding box center [147, 170] width 25 height 7
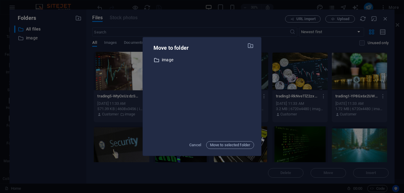
click at [162, 59] on p "image" at bounding box center [208, 59] width 92 height 7
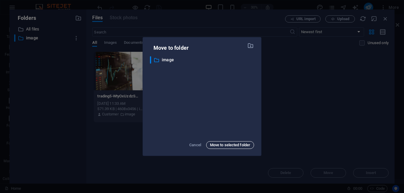
click at [219, 143] on span "Move to selected folder" at bounding box center [230, 144] width 40 height 7
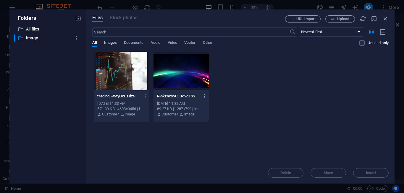
click at [109, 42] on span "Images" at bounding box center [110, 43] width 13 height 8
click at [92, 42] on div "Files Stock photos URL import Upload ​ Newest first Oldest first Name (A-Z) Nam…" at bounding box center [240, 96] width 308 height 174
click at [135, 41] on span "Documents" at bounding box center [134, 43] width 20 height 8
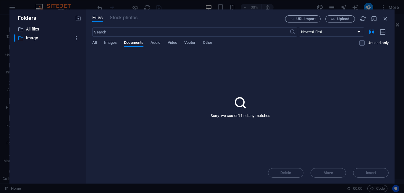
click at [98, 41] on div "All Images Documents Audio Video Vector Other" at bounding box center [225, 45] width 267 height 11
click at [95, 42] on span "All" at bounding box center [94, 43] width 4 height 8
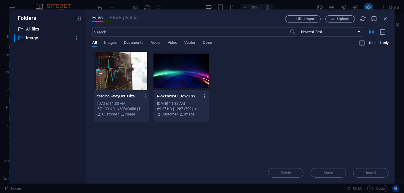
click at [30, 30] on p "All files" at bounding box center [48, 29] width 45 height 7
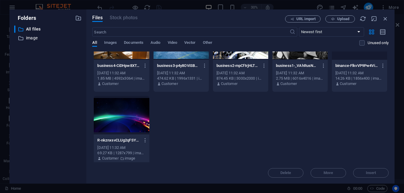
scroll to position [333, 0]
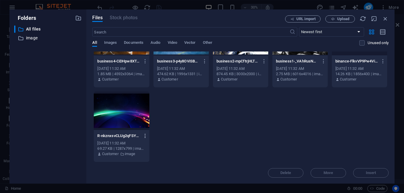
click at [143, 135] on icon "button" at bounding box center [146, 135] width 6 height 5
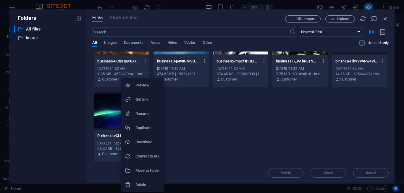
click at [148, 168] on h6 "Move to folder" at bounding box center [147, 170] width 25 height 7
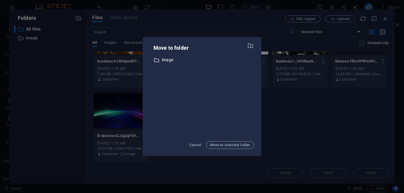
click at [167, 58] on p "image" at bounding box center [208, 59] width 92 height 7
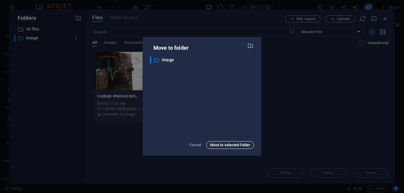
click at [238, 143] on span "Move to selected folder" at bounding box center [230, 144] width 40 height 7
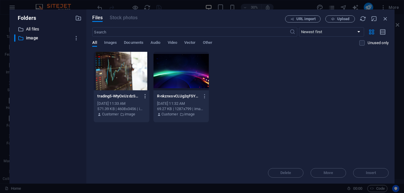
click at [143, 97] on icon "button" at bounding box center [146, 95] width 6 height 5
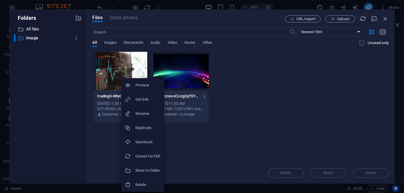
click at [150, 169] on h6 "Move to folder" at bounding box center [147, 170] width 25 height 7
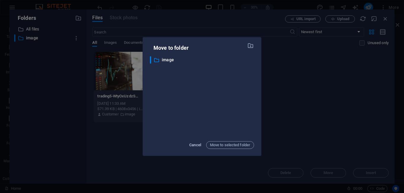
click at [193, 144] on span "Cancel" at bounding box center [195, 144] width 12 height 7
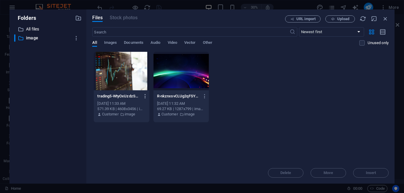
click at [145, 98] on icon "button" at bounding box center [146, 95] width 6 height 5
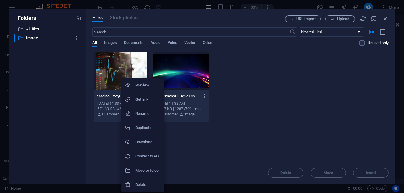
click at [149, 183] on h6 "Delete" at bounding box center [147, 184] width 25 height 7
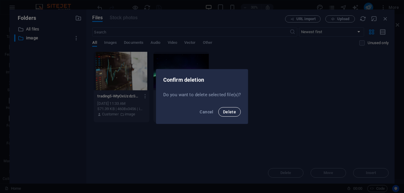
click at [226, 111] on span "Delete" at bounding box center [229, 111] width 13 height 5
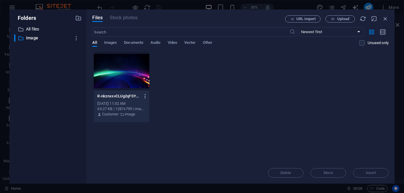
click at [143, 98] on icon "button" at bounding box center [146, 95] width 6 height 5
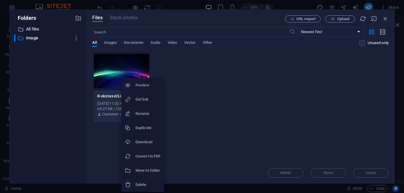
click at [151, 182] on h6 "Delete" at bounding box center [147, 184] width 25 height 7
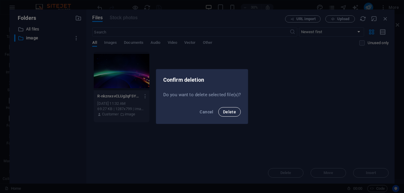
click at [228, 111] on span "Delete" at bounding box center [229, 111] width 13 height 5
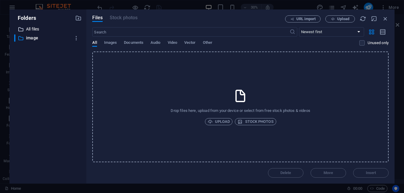
click at [35, 27] on p "All files" at bounding box center [48, 29] width 45 height 7
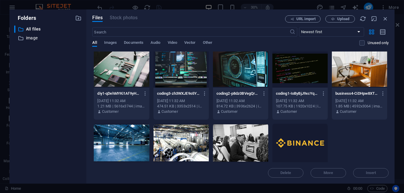
scroll to position [259, 0]
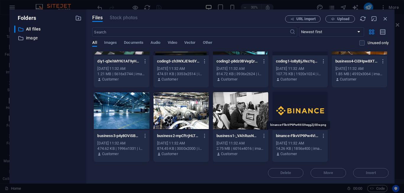
click at [297, 135] on p "binance-FlkvVP9Pw4ViG9wggZj0Dw.png" at bounding box center [297, 135] width 43 height 5
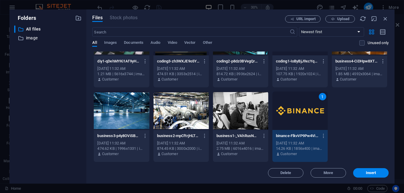
click at [242, 126] on div at bounding box center [240, 110] width 55 height 38
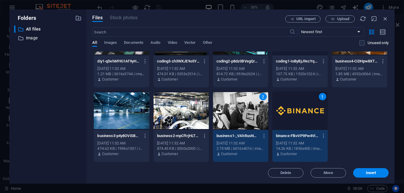
click at [171, 112] on div at bounding box center [181, 110] width 55 height 38
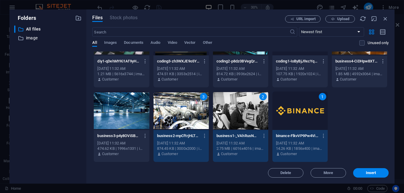
click at [129, 106] on div at bounding box center [121, 110] width 55 height 38
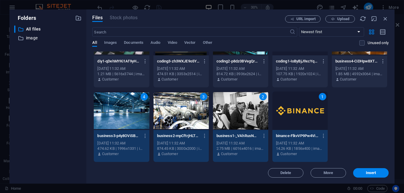
click at [133, 64] on p "diy1-qDehMYKi1Af9yH7r77WNCw.jpg" at bounding box center [118, 61] width 43 height 5
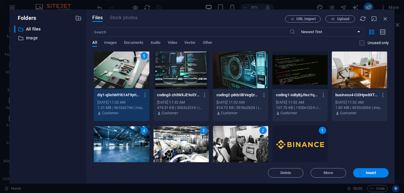
scroll to position [213, 0]
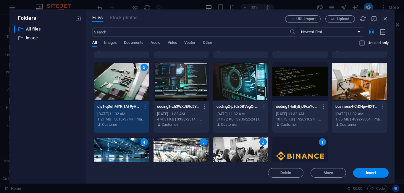
click at [172, 105] on p "coding3-zh3WXJE9o5YewdgDdi1wIw.jpg" at bounding box center [178, 106] width 43 height 5
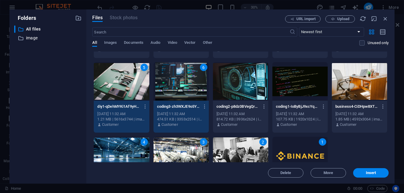
click at [245, 110] on div "coding2-p8dz0BVegQrAxo-ktqifcg.jpg coding2-p8dz0BVegQrAxo-ktqifcg.jpg" at bounding box center [241, 106] width 48 height 9
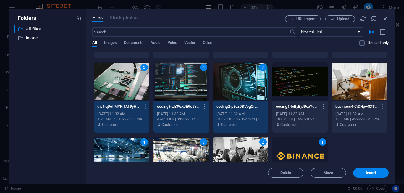
click at [309, 107] on p "coding1-IoByBjJ9xcYqgVq7ehnBMg.jpg" at bounding box center [297, 106] width 43 height 5
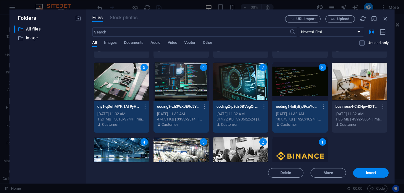
click at [363, 109] on div "business4-CiDHpw8XTuOZEXCdyFuzjQ.jpg business4-CiDHpw8XTuOZEXCdyFuzjQ.jpg" at bounding box center [359, 106] width 48 height 9
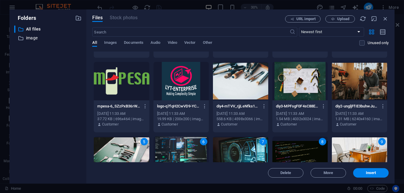
scroll to position [123, 0]
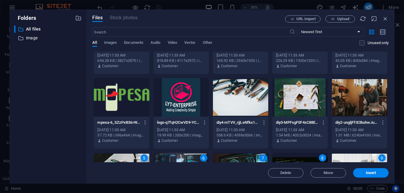
click at [104, 97] on div at bounding box center [121, 97] width 55 height 38
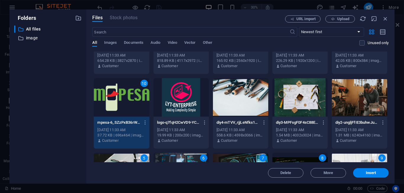
click at [188, 103] on div at bounding box center [181, 97] width 55 height 38
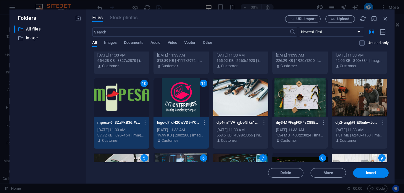
click at [243, 104] on div at bounding box center [240, 97] width 55 height 38
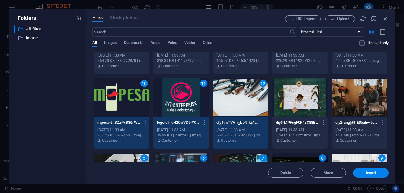
click at [304, 110] on div at bounding box center [299, 97] width 55 height 38
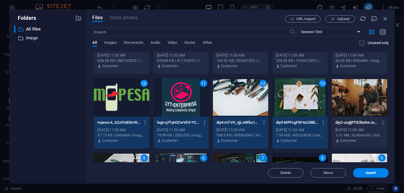
click at [367, 112] on div at bounding box center [359, 97] width 55 height 38
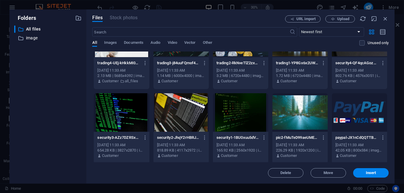
scroll to position [32, 0]
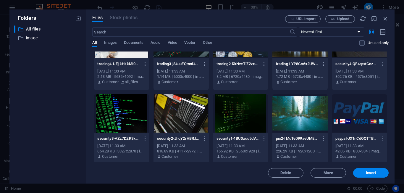
click at [125, 113] on div at bounding box center [121, 113] width 55 height 38
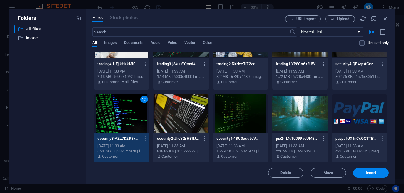
click at [172, 113] on div at bounding box center [181, 113] width 55 height 38
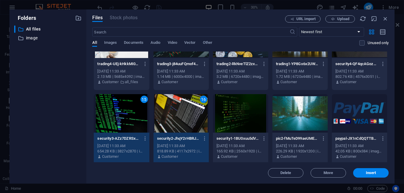
click at [225, 118] on div at bounding box center [240, 113] width 55 height 38
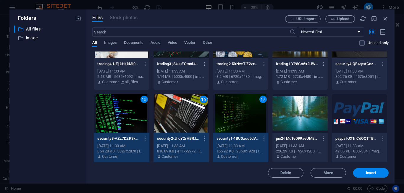
click at [312, 126] on div at bounding box center [299, 113] width 55 height 38
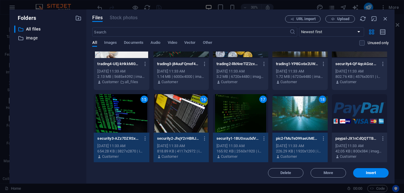
click at [371, 126] on div at bounding box center [359, 113] width 55 height 38
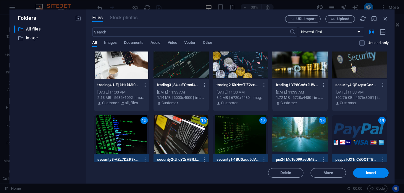
scroll to position [0, 0]
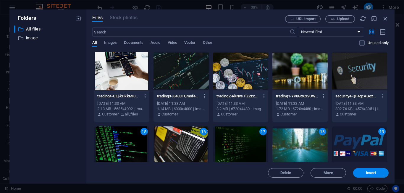
click at [112, 90] on div at bounding box center [121, 71] width 55 height 38
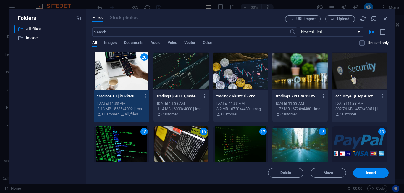
drag, startPoint x: 165, startPoint y: 94, endPoint x: 181, endPoint y: 94, distance: 16.6
click at [165, 94] on p "trading3-j84uuFQmof4n4WWuiZnH6w.jpg" at bounding box center [178, 95] width 43 height 5
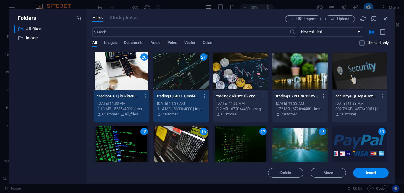
click at [233, 98] on p "trading2-RkNveTlZ2zxKfCsXS9wmng.jpg" at bounding box center [238, 95] width 43 height 5
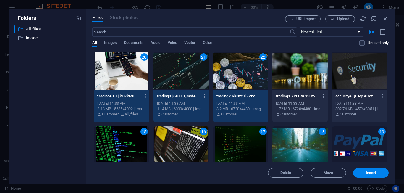
click at [315, 102] on div "[DATE] 11:33 AM" at bounding box center [300, 103] width 48 height 5
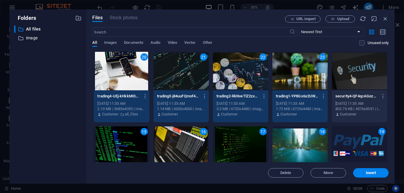
drag, startPoint x: 348, startPoint y: 102, endPoint x: 348, endPoint y: 106, distance: 4.2
click at [348, 102] on div "[DATE] 11:33 AM" at bounding box center [359, 103] width 48 height 5
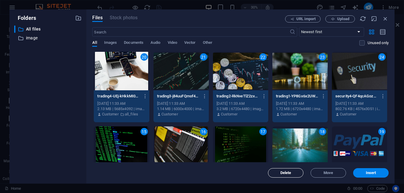
click at [294, 173] on span "Delete" at bounding box center [286, 173] width 30 height 4
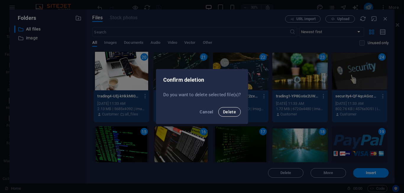
click at [226, 113] on span "Delete" at bounding box center [229, 111] width 13 height 5
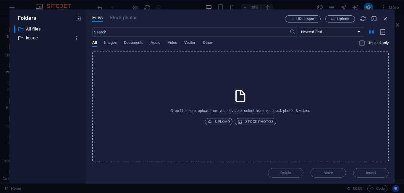
click at [30, 38] on p "image" at bounding box center [48, 38] width 45 height 7
click at [75, 39] on icon "button" at bounding box center [76, 38] width 6 height 6
click at [188, 93] on div at bounding box center [202, 96] width 404 height 193
click at [37, 38] on p "image" at bounding box center [48, 38] width 45 height 7
click at [220, 122] on span "Upload" at bounding box center [219, 121] width 22 height 7
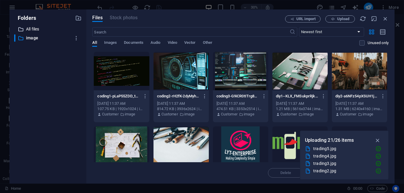
click at [34, 28] on p "All files" at bounding box center [48, 29] width 45 height 7
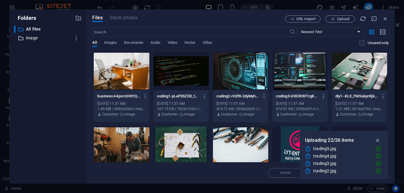
click at [36, 38] on p "image" at bounding box center [48, 38] width 45 height 7
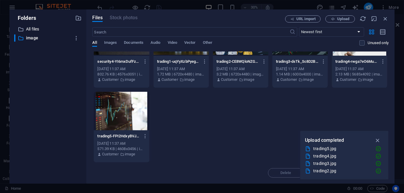
scroll to position [333, 0]
click at [376, 140] on icon "button" at bounding box center [377, 140] width 7 height 7
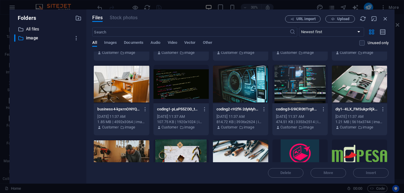
scroll to position [0, 0]
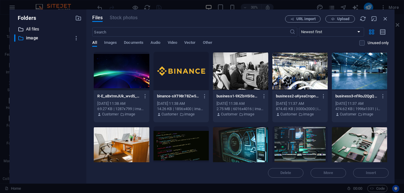
click at [36, 28] on p "All files" at bounding box center [48, 29] width 45 height 7
click at [45, 38] on p "image" at bounding box center [48, 38] width 45 height 7
click at [79, 19] on icon "button" at bounding box center [78, 18] width 7 height 7
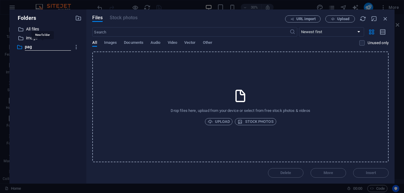
type input "page"
click at [223, 122] on span "Upload" at bounding box center [219, 121] width 22 height 7
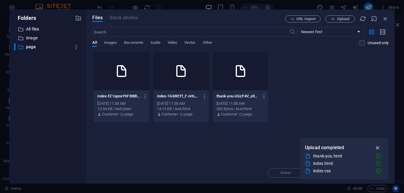
click at [377, 147] on icon "button" at bounding box center [377, 147] width 7 height 7
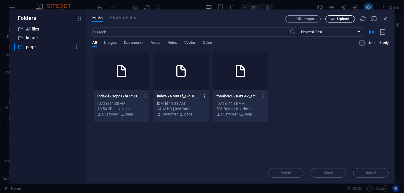
click at [339, 19] on span "Upload" at bounding box center [343, 19] width 12 height 4
click at [386, 19] on icon "button" at bounding box center [385, 18] width 7 height 7
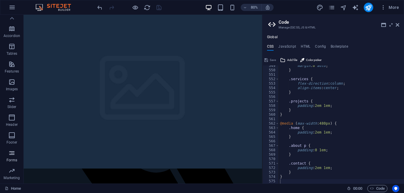
scroll to position [98, 0]
click at [13, 160] on p "Marketing" at bounding box center [12, 161] width 16 height 5
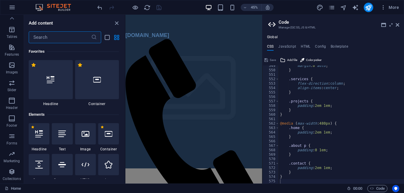
scroll to position [4818, 0]
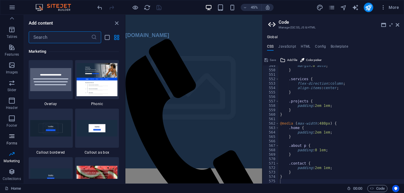
click at [7, 137] on span "Forms" at bounding box center [12, 140] width 24 height 14
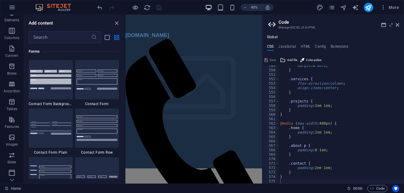
scroll to position [45, 0]
click at [383, 8] on icon "button" at bounding box center [383, 7] width 6 height 6
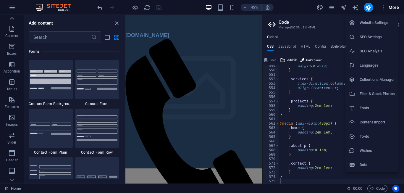
click at [365, 93] on h6 "Files & Stock Photos" at bounding box center [377, 93] width 35 height 7
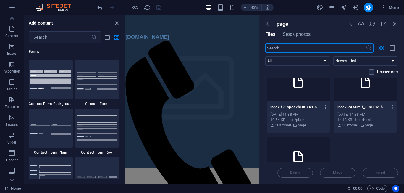
scroll to position [0, 0]
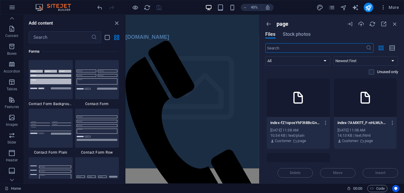
click at [306, 114] on div at bounding box center [298, 97] width 63 height 38
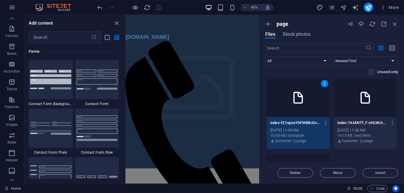
click at [306, 114] on div "1" at bounding box center [298, 97] width 63 height 38
click at [366, 122] on p "index-7AMXtTf_F-nHLWLhVNLdDg.html" at bounding box center [362, 122] width 50 height 5
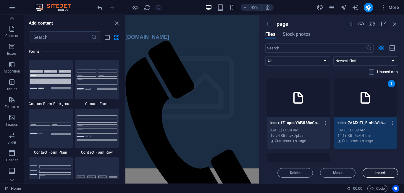
click at [381, 174] on span "Insert" at bounding box center [380, 173] width 10 height 4
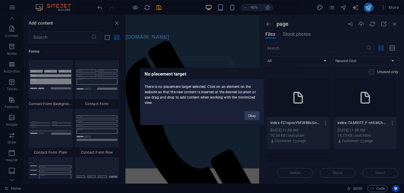
drag, startPoint x: 161, startPoint y: 88, endPoint x: 205, endPoint y: 90, distance: 44.4
click at [201, 90] on div "There is no placement target selected. Click on an element on the website so th…" at bounding box center [202, 93] width 124 height 26
click at [203, 105] on div "There is no placement target selected. Click on an element on the website so th…" at bounding box center [202, 93] width 124 height 26
click at [252, 115] on button "Okay" at bounding box center [252, 115] width 15 height 9
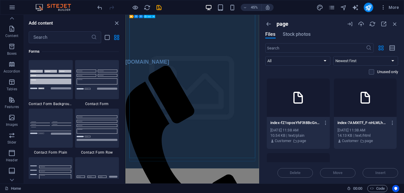
scroll to position [1335, 0]
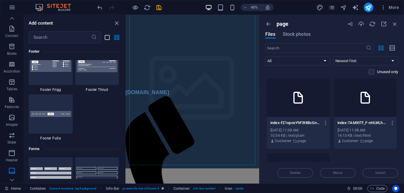
scroll to position [4183, 0]
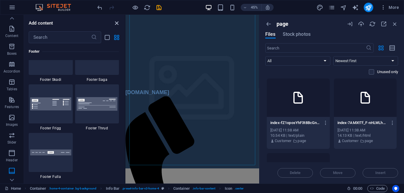
click at [115, 24] on icon "close panel" at bounding box center [116, 23] width 7 height 7
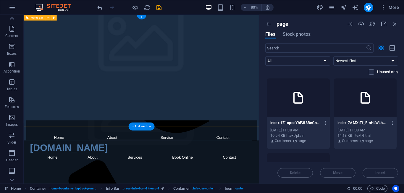
scroll to position [0, 0]
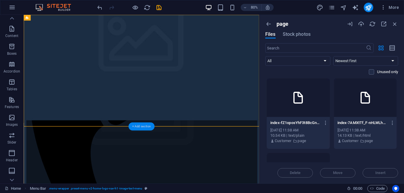
drag, startPoint x: 141, startPoint y: 127, endPoint x: 45, endPoint y: 139, distance: 96.3
click at [141, 127] on div "+ Add section" at bounding box center [141, 126] width 26 height 8
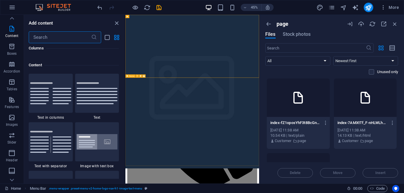
scroll to position [1035, 0]
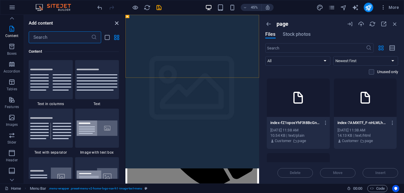
click at [116, 24] on icon "close panel" at bounding box center [116, 23] width 7 height 7
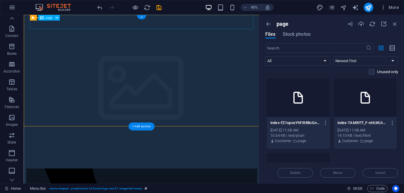
scroll to position [45, 0]
click at [392, 122] on icon "button" at bounding box center [393, 122] width 6 height 5
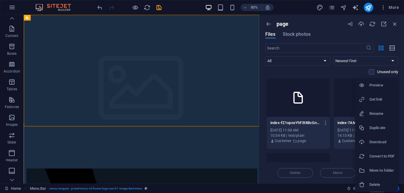
click at [205, 84] on div at bounding box center [202, 96] width 404 height 193
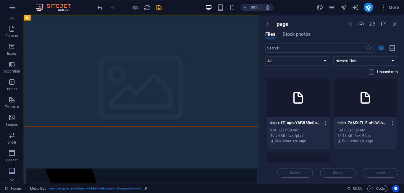
click at [367, 127] on div "index-7AMXtTf_F-nHLWLhVNLdDg.html index-7AMXtTf_F-nHLWLhVNLdDg.html" at bounding box center [365, 122] width 56 height 9
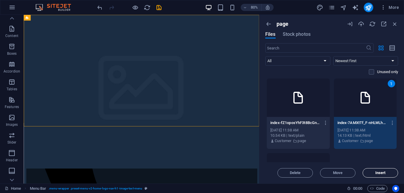
click at [380, 172] on span "Insert" at bounding box center [380, 173] width 10 height 4
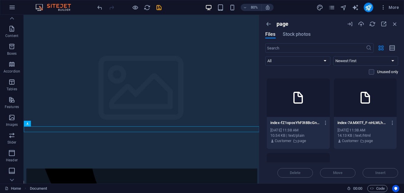
click at [299, 111] on div at bounding box center [298, 97] width 63 height 38
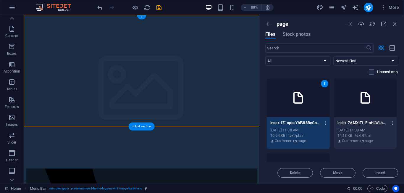
click at [143, 17] on div "+" at bounding box center [141, 17] width 9 height 4
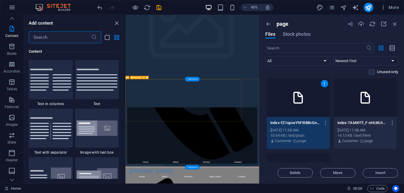
scroll to position [0, 0]
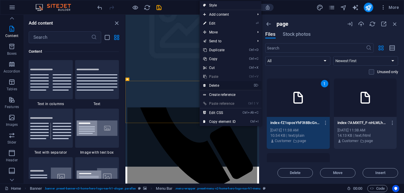
click at [220, 84] on link "⌦ Delete" at bounding box center [220, 85] width 40 height 9
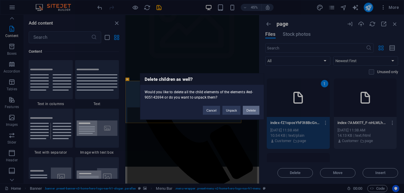
click at [245, 109] on button "Delete" at bounding box center [251, 110] width 17 height 9
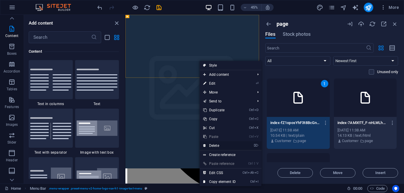
click at [222, 141] on link "⌦ Delete" at bounding box center [220, 145] width 40 height 9
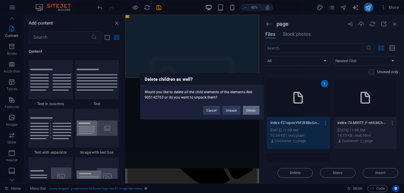
click at [248, 108] on button "Delete" at bounding box center [251, 110] width 17 height 9
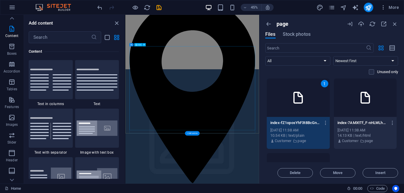
scroll to position [1836, 0]
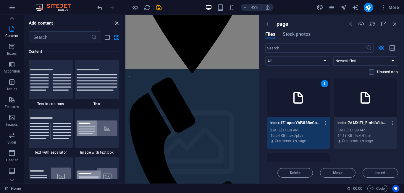
click at [117, 23] on icon "close panel" at bounding box center [116, 23] width 7 height 7
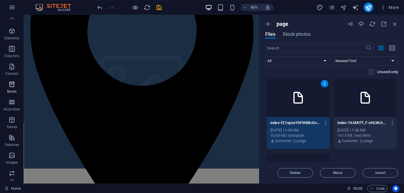
scroll to position [0, 0]
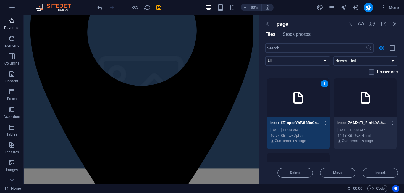
click at [14, 20] on icon "button" at bounding box center [11, 20] width 7 height 7
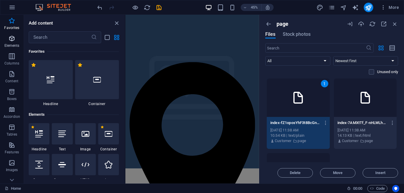
click at [13, 35] on icon "button" at bounding box center [11, 38] width 7 height 7
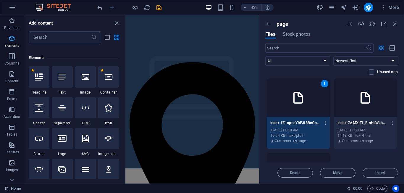
scroll to position [63, 0]
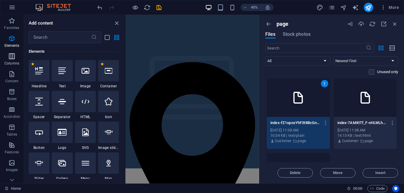
click at [12, 56] on icon "button" at bounding box center [11, 56] width 7 height 7
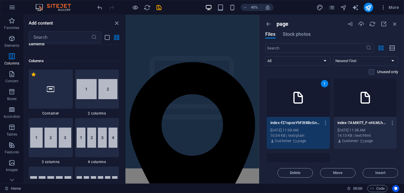
scroll to position [293, 0]
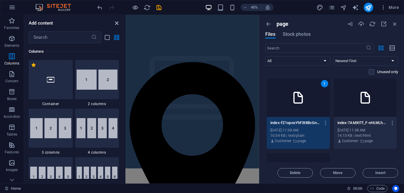
click at [118, 24] on icon "close panel" at bounding box center [116, 23] width 7 height 7
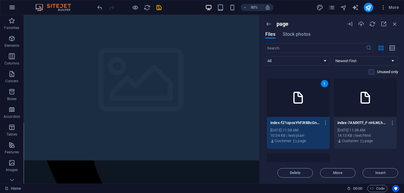
scroll to position [267, 0]
click at [0, 0] on img at bounding box center [0, 0] width 0 height 0
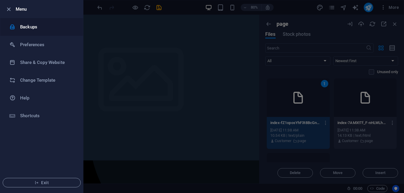
click at [29, 31] on li "Backups" at bounding box center [41, 27] width 83 height 18
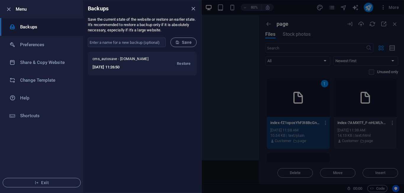
click at [194, 14] on div "Backups" at bounding box center [142, 8] width 118 height 17
drag, startPoint x: 140, startPoint y: 64, endPoint x: 108, endPoint y: 104, distance: 50.9
click at [36, 47] on h6 "Preferences" at bounding box center [47, 44] width 55 height 7
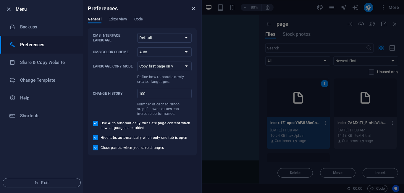
click at [193, 10] on icon "close" at bounding box center [193, 8] width 7 height 7
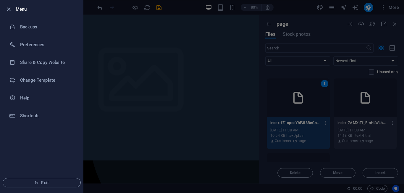
click at [188, 66] on div at bounding box center [202, 96] width 404 height 193
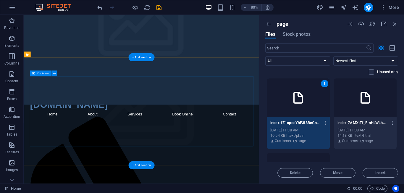
scroll to position [0, 0]
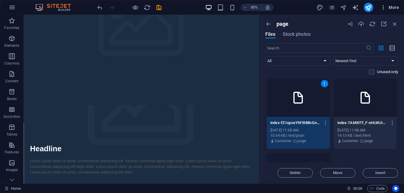
click at [382, 7] on icon "button" at bounding box center [383, 7] width 6 height 6
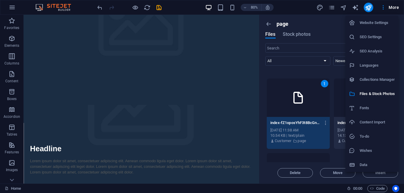
click at [309, 22] on div at bounding box center [202, 96] width 404 height 193
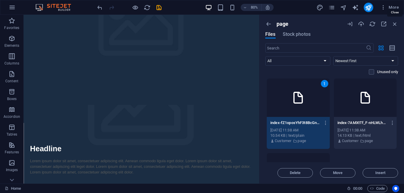
click at [395, 24] on icon "button" at bounding box center [395, 24] width 7 height 7
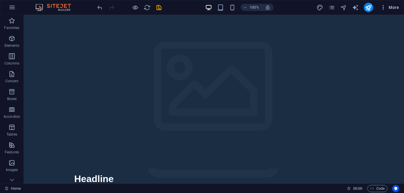
click at [386, 5] on icon "button" at bounding box center [383, 7] width 6 height 6
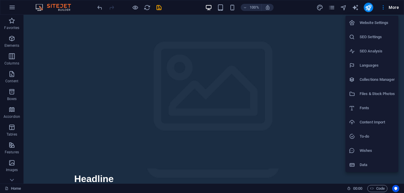
click at [371, 123] on h6 "Content Import" at bounding box center [377, 122] width 35 height 7
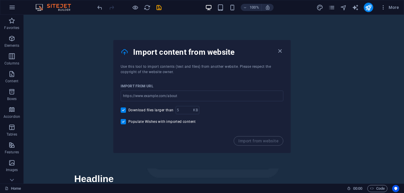
drag, startPoint x: 168, startPoint y: 49, endPoint x: 246, endPoint y: 50, distance: 78.1
click at [231, 50] on h4 "Import content from website" at bounding box center [204, 51] width 143 height 9
click at [247, 54] on h4 "Import content from website" at bounding box center [204, 51] width 143 height 9
click at [160, 95] on input "url" at bounding box center [202, 96] width 163 height 11
click at [280, 52] on icon "button" at bounding box center [280, 51] width 7 height 7
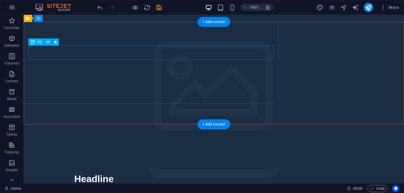
click at [176, 57] on div "This is a very cool headline" at bounding box center [213, 53] width 279 height 14
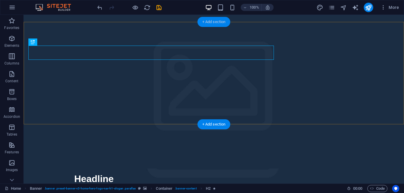
click at [212, 23] on div "+ Add section" at bounding box center [214, 22] width 33 height 10
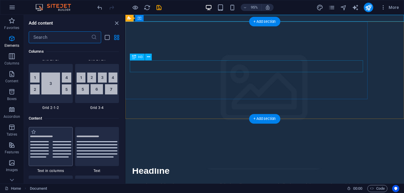
scroll to position [1035, 0]
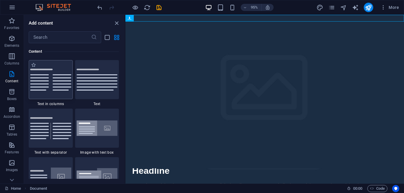
click at [61, 86] on img at bounding box center [50, 80] width 41 height 22
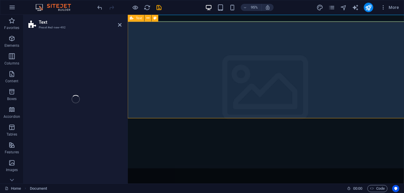
select select "rem"
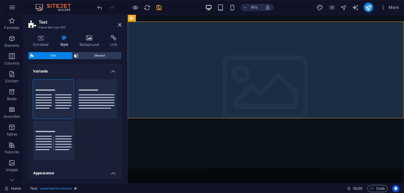
click at [118, 24] on h2 "Text" at bounding box center [80, 22] width 83 height 5
click at [119, 26] on icon at bounding box center [120, 24] width 4 height 5
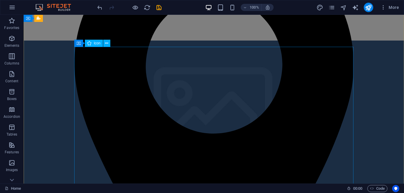
scroll to position [1469, 0]
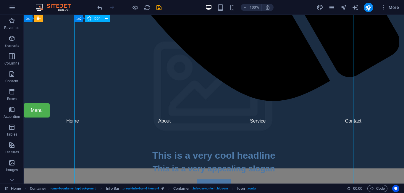
scroll to position [1224, 0]
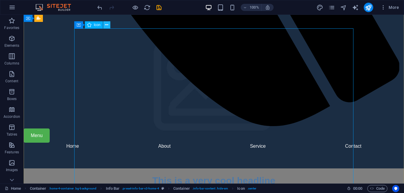
click at [108, 27] on icon at bounding box center [106, 25] width 3 height 6
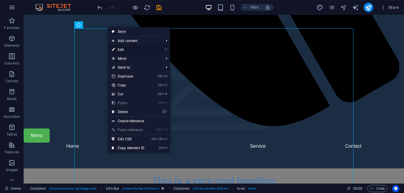
click at [156, 49] on li "⏎ Edit" at bounding box center [139, 49] width 62 height 9
click at [134, 134] on li "Ctrl ⇧ V Paste reference" at bounding box center [139, 129] width 62 height 9
click at [134, 138] on link "Ctrl Alt C Edit CSS" at bounding box center [128, 139] width 40 height 9
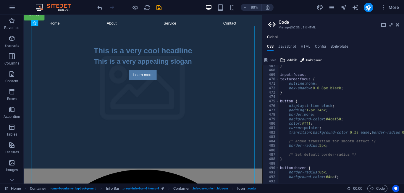
scroll to position [1910, 0]
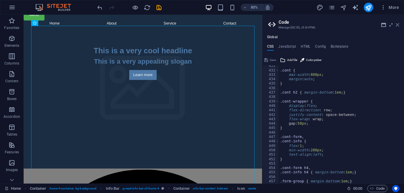
click at [396, 25] on icon at bounding box center [398, 24] width 4 height 5
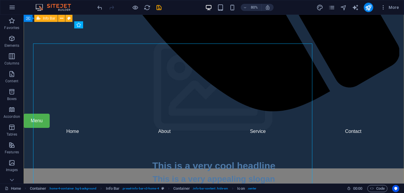
scroll to position [1224, 0]
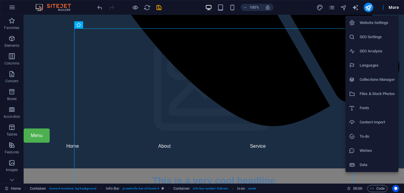
click at [374, 94] on h6 "Files & Stock Photos" at bounding box center [377, 93] width 35 height 7
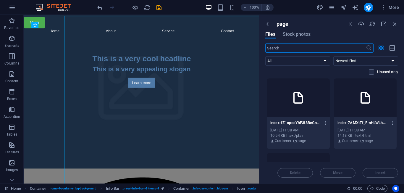
scroll to position [1237, 0]
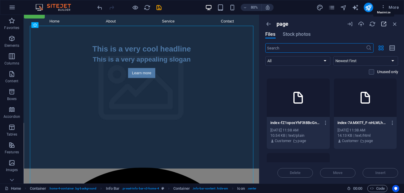
click at [383, 24] on icon "button" at bounding box center [383, 24] width 7 height 7
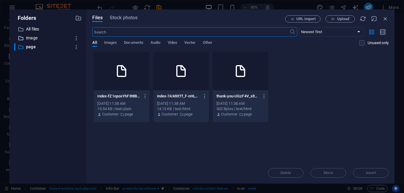
click at [38, 37] on p "image" at bounding box center [48, 38] width 45 height 7
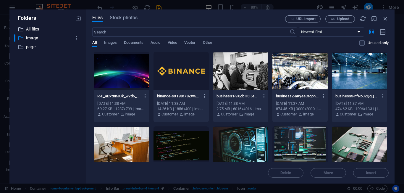
click at [40, 25] on div "​ All files All files" at bounding box center [42, 28] width 57 height 7
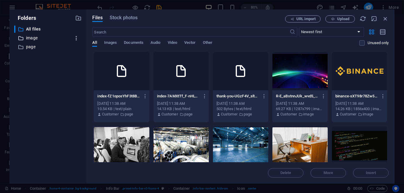
click at [77, 38] on icon "button" at bounding box center [76, 38] width 6 height 6
click at [81, 82] on h6 "Delete" at bounding box center [81, 81] width 17 height 7
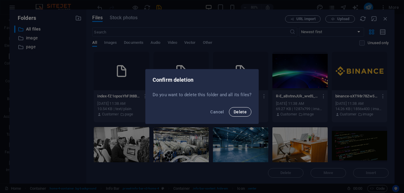
click at [245, 114] on span "Delete" at bounding box center [240, 111] width 13 height 5
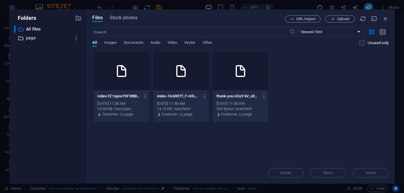
click at [45, 38] on p "page" at bounding box center [48, 38] width 45 height 7
click at [77, 38] on icon "button" at bounding box center [76, 38] width 6 height 6
click at [81, 84] on h6 "Delete" at bounding box center [81, 81] width 17 height 7
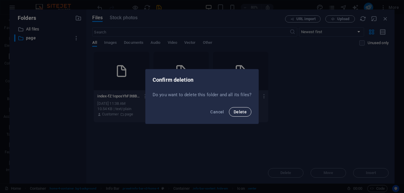
click at [242, 108] on button "Delete" at bounding box center [240, 111] width 22 height 9
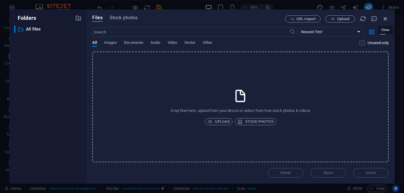
click at [382, 17] on icon "button" at bounding box center [385, 18] width 7 height 7
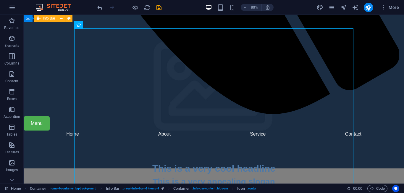
scroll to position [1224, 0]
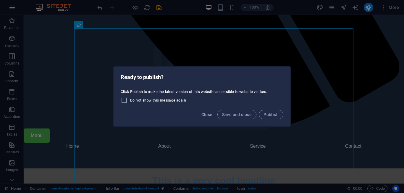
click at [248, 110] on button "Save and close" at bounding box center [236, 114] width 39 height 9
